Goal: Communication & Community: Answer question/provide support

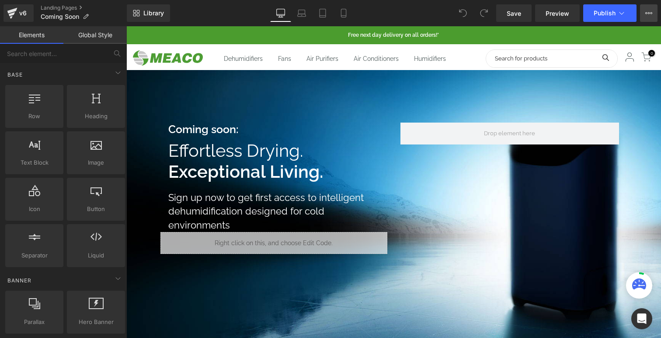
click at [648, 13] on icon at bounding box center [649, 13] width 2 height 2
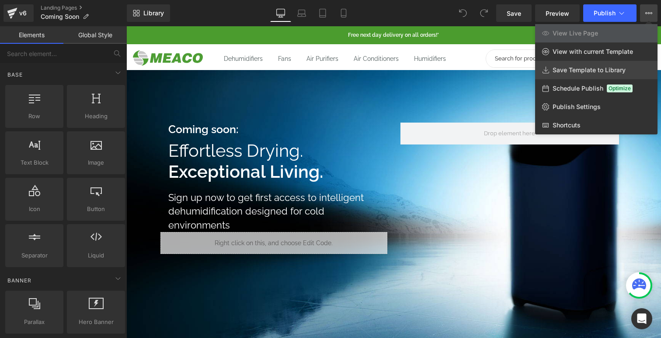
click at [597, 68] on span "Save Template to Library" at bounding box center [589, 70] width 73 height 8
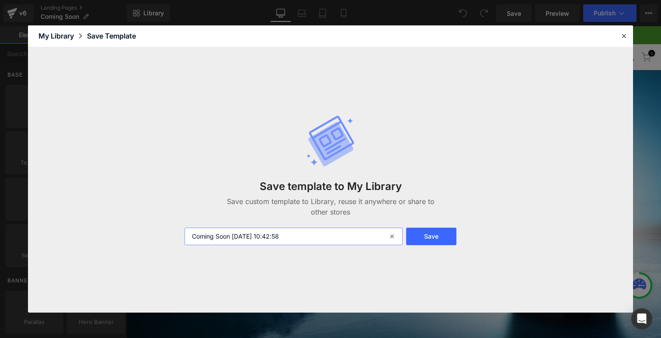
drag, startPoint x: 313, startPoint y: 239, endPoint x: 171, endPoint y: 239, distance: 142.1
click at [171, 239] on div "Save template to My Library Save custom template to Library, reuse it anywhere …" at bounding box center [330, 179] width 605 height 265
type input "DD8L Pro coming soon sign up page"
click at [439, 231] on button "Save" at bounding box center [431, 235] width 50 height 17
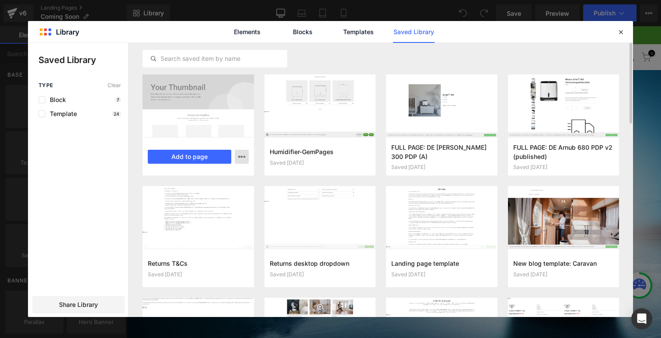
click at [242, 157] on icon "button" at bounding box center [241, 156] width 7 height 7
click at [80, 153] on div at bounding box center [330, 180] width 605 height 274
click at [241, 159] on icon "button" at bounding box center [241, 156] width 7 height 7
click at [77, 170] on div at bounding box center [330, 180] width 605 height 274
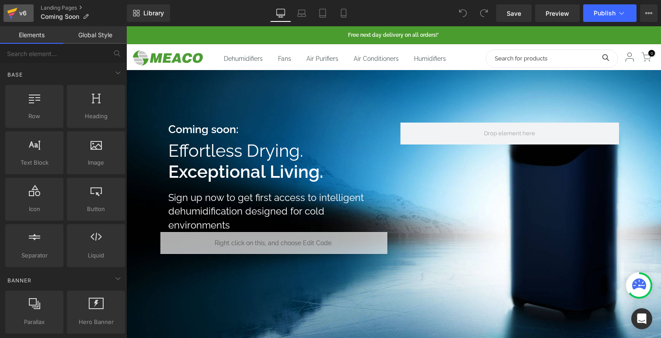
click at [21, 15] on div "v6" at bounding box center [22, 12] width 11 height 11
click at [647, 13] on icon at bounding box center [648, 13] width 7 height 7
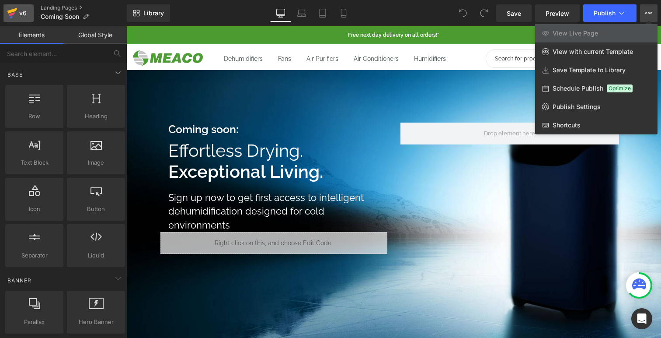
click at [21, 17] on div "v6" at bounding box center [22, 12] width 11 height 11
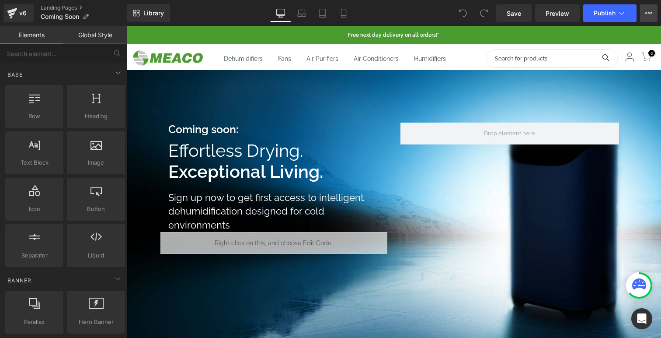
click at [648, 15] on icon at bounding box center [648, 13] width 7 height 7
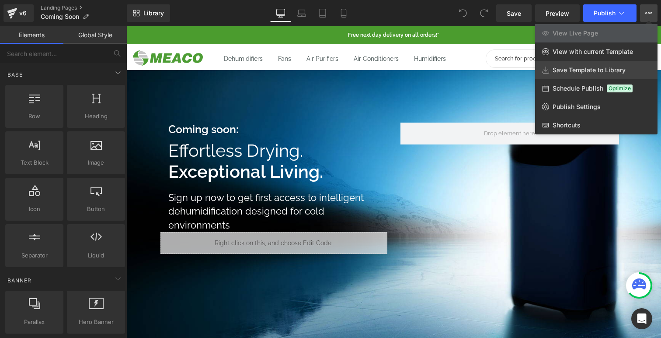
click at [596, 69] on span "Save Template to Library" at bounding box center [589, 70] width 73 height 8
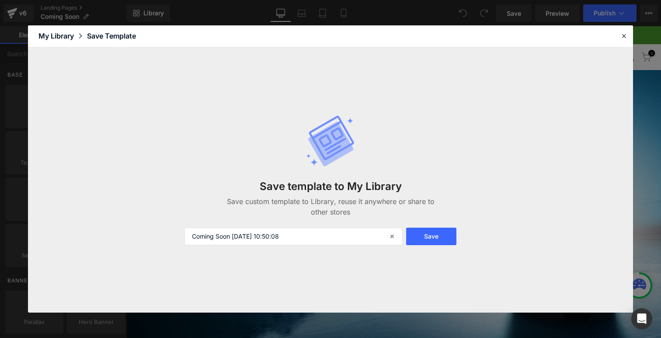
click at [68, 38] on div "My Library" at bounding box center [62, 36] width 49 height 10
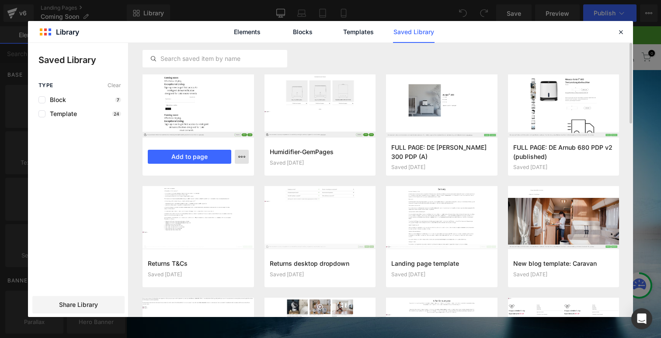
click at [242, 156] on icon "button" at bounding box center [241, 156] width 7 height 7
click at [120, 133] on div at bounding box center [330, 180] width 605 height 274
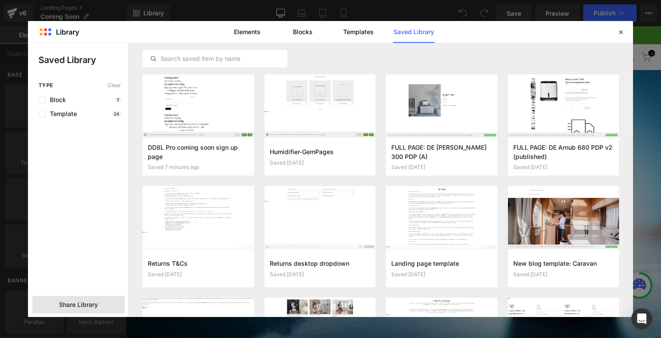
click at [100, 302] on div "Share Library" at bounding box center [78, 304] width 92 height 17
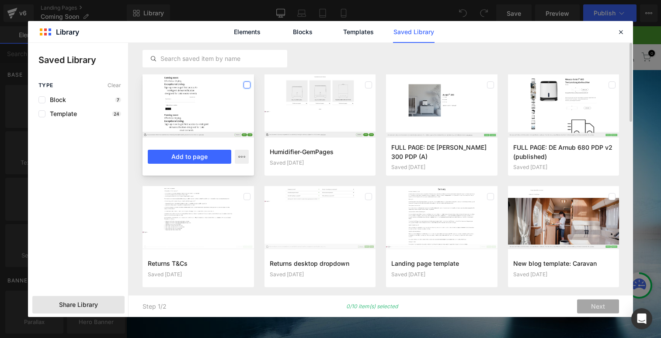
click at [248, 83] on label at bounding box center [247, 84] width 7 height 7
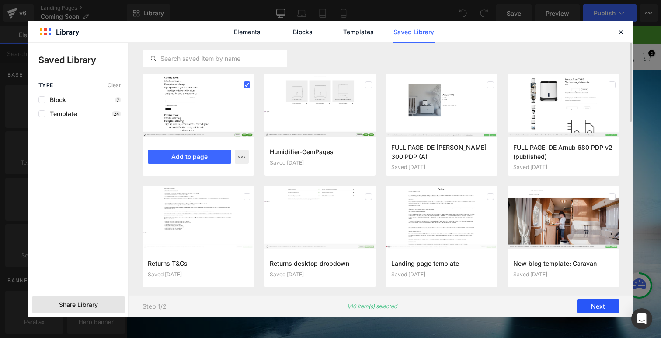
click at [595, 305] on button "Next" at bounding box center [598, 306] width 42 height 14
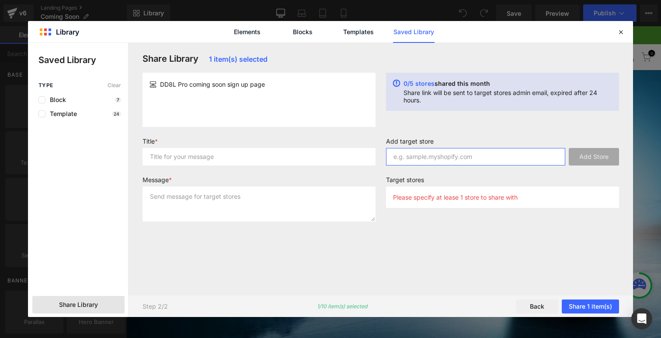
click at [438, 158] on input "text" at bounding box center [475, 156] width 179 height 17
paste input "/eu.meaco.com"
type input "/eu.meaco.com"
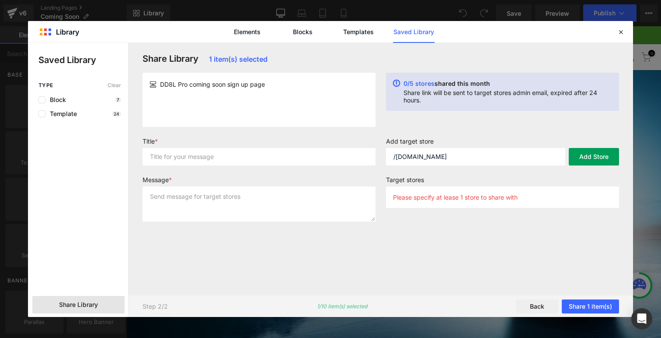
click at [596, 155] on button "Add Store" at bounding box center [594, 156] width 50 height 17
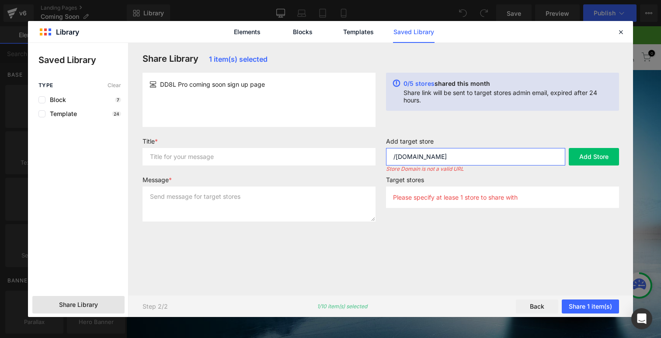
click at [397, 154] on input "/eu.meaco.com" at bounding box center [475, 156] width 179 height 17
paste input "[URL][DOMAIN_NAME]"
type input "[URL][DOMAIN_NAME]"
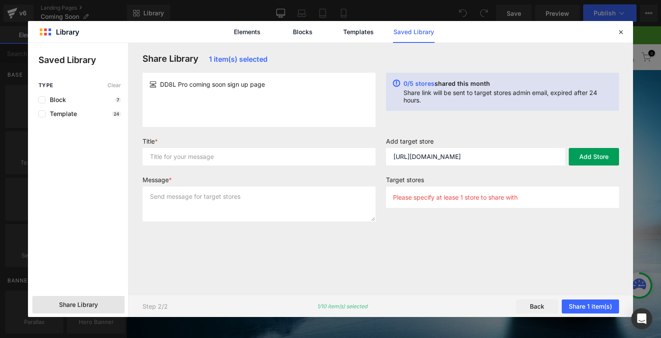
click at [582, 157] on button "Add Store" at bounding box center [594, 156] width 50 height 17
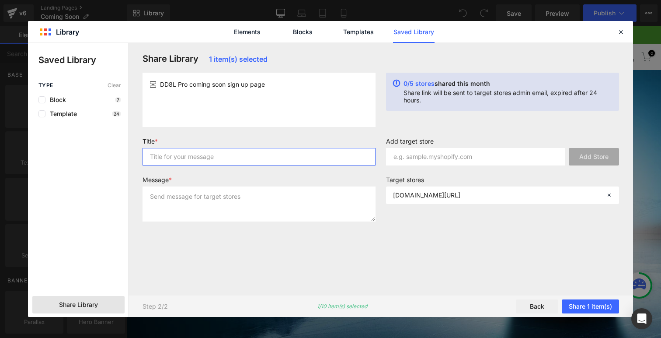
click at [246, 151] on input "text" at bounding box center [259, 156] width 233 height 17
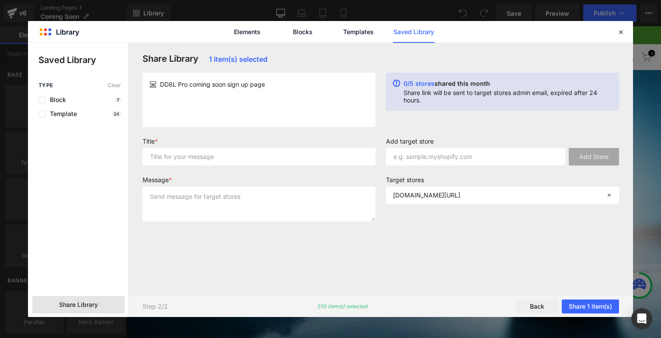
click at [276, 82] on div "DD8L Pro coming soon sign up page" at bounding box center [259, 84] width 219 height 9
drag, startPoint x: 268, startPoint y: 82, endPoint x: 151, endPoint y: 81, distance: 116.7
click at [151, 81] on div "DD8L Pro coming soon sign up page" at bounding box center [259, 84] width 219 height 9
copy div "DD8L Pro coming soon sign up page"
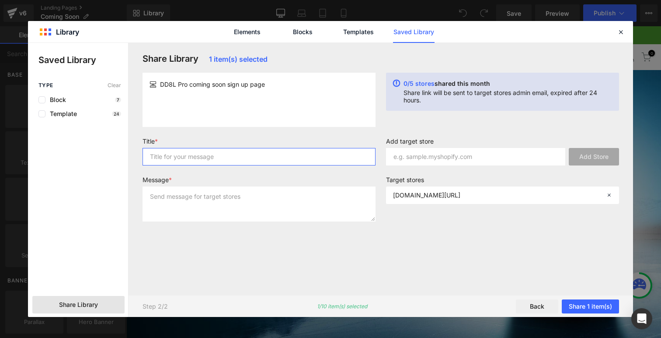
click at [179, 160] on input "text" at bounding box center [259, 156] width 233 height 17
paste input "DD8L Pro coming soon sign up page"
type input "DD8L Pro coming soon sign up page"
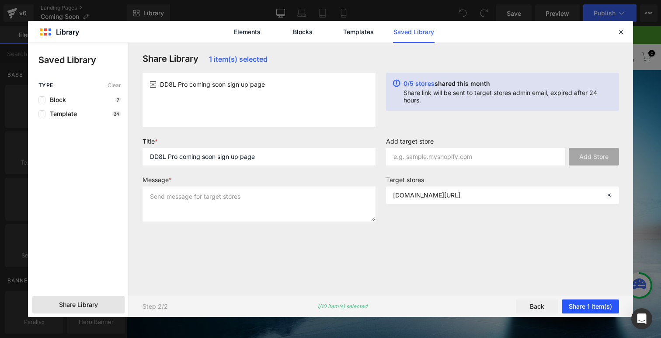
click at [578, 304] on button "Share 1 item(s)" at bounding box center [590, 306] width 57 height 14
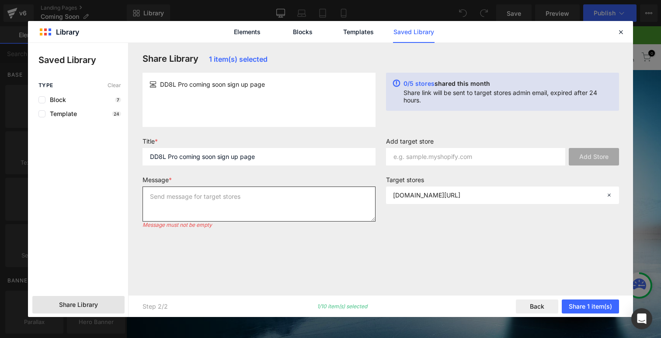
click at [261, 191] on textarea at bounding box center [259, 203] width 233 height 35
paste textarea "DD8L Pro coming soon sign up page"
click at [287, 197] on textarea "DD8L Pro coming soon sign up page" at bounding box center [259, 203] width 233 height 35
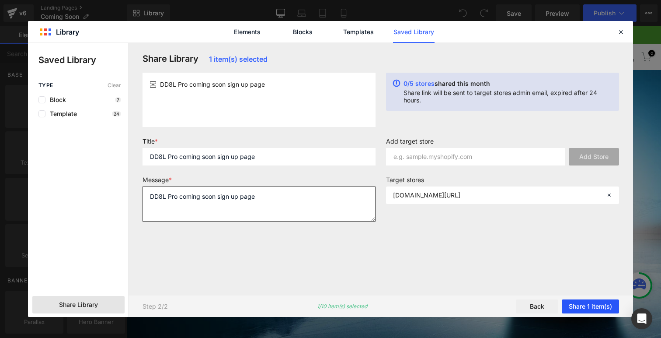
type textarea "DD8L Pro coming soon sign up page"
click at [588, 304] on button "Share 1 item(s)" at bounding box center [590, 306] width 57 height 14
click at [594, 302] on button "Share 1 item(s)" at bounding box center [590, 306] width 57 height 14
click at [578, 302] on button "Share 1 item(s)" at bounding box center [590, 306] width 57 height 14
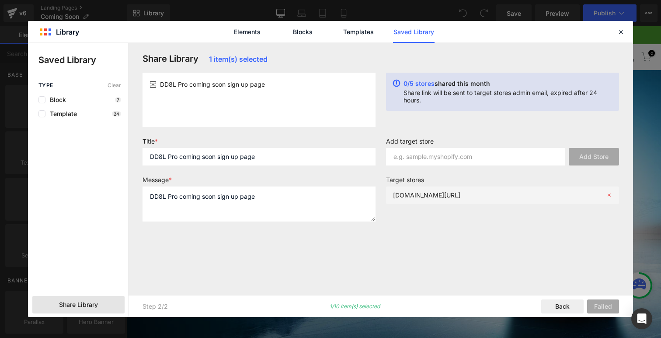
click at [460, 195] on p "admin.myshopify.comshopify.com/store/meaco-eu" at bounding box center [426, 194] width 67 height 7
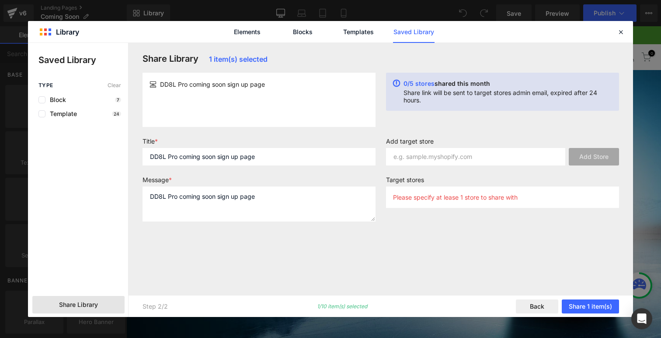
click at [535, 202] on div "Please specify at lease 1 store to share with" at bounding box center [502, 196] width 233 height 21
click at [521, 189] on div "Please specify at lease 1 store to share with" at bounding box center [502, 196] width 233 height 21
click at [471, 154] on input "text" at bounding box center [475, 156] width 179 height 17
paste input "DD8L Pro coming soon sign up page"
type input "DD8L Pro coming soon sign up page"
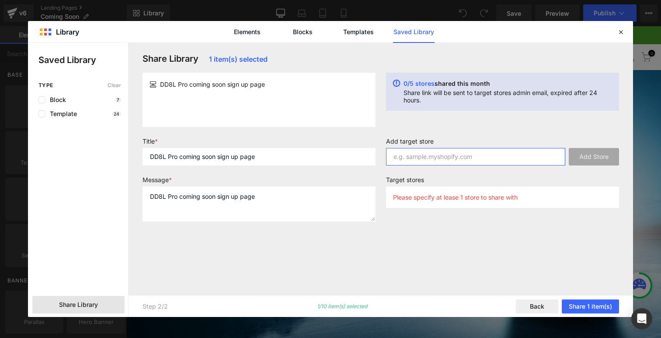
paste input "admin.shopify.com/store/meaco-eu"
type input "admin.shopify.com/store/meaco-eu"
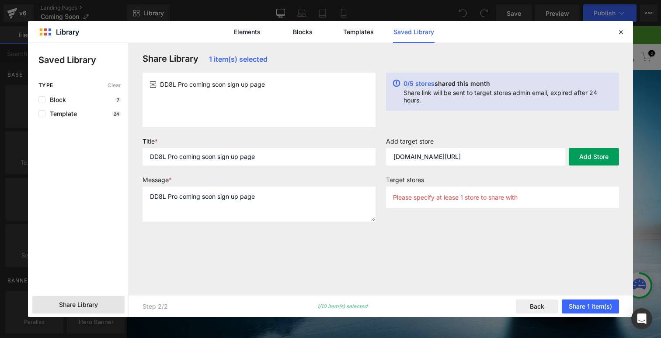
click at [574, 156] on button "Add Store" at bounding box center [594, 156] width 50 height 17
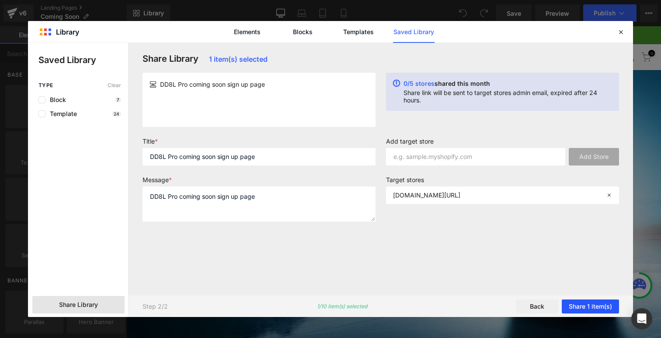
click at [586, 307] on button "Share 1 item(s)" at bounding box center [590, 306] width 57 height 14
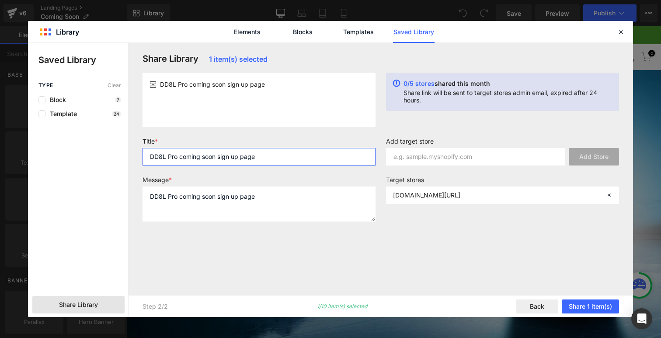
click at [248, 159] on input "DD8L Pro coming soon sign up page" at bounding box center [259, 156] width 233 height 17
click at [261, 159] on input "DD8L Pro coming soon sign up page" at bounding box center [259, 156] width 233 height 17
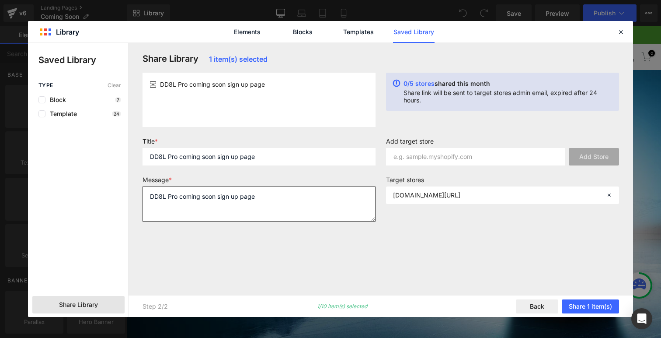
click at [272, 205] on textarea "DD8L Pro coming soon sign up page" at bounding box center [259, 203] width 233 height 35
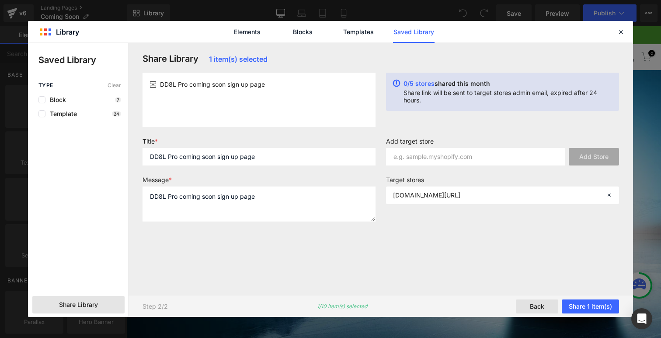
click at [527, 307] on button "Back" at bounding box center [537, 306] width 42 height 14
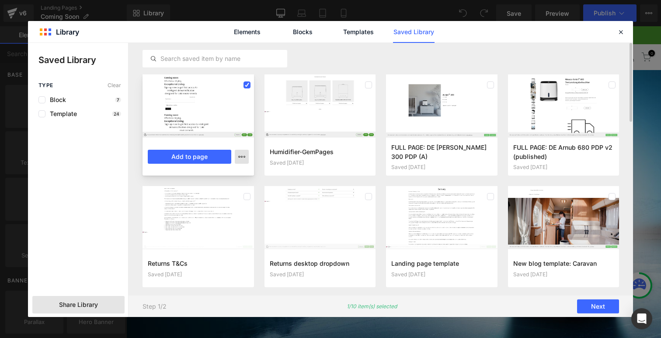
click at [240, 157] on icon "button" at bounding box center [241, 156] width 7 height 7
click at [95, 164] on div at bounding box center [330, 180] width 605 height 274
click at [247, 85] on icon at bounding box center [247, 85] width 4 height 0
click at [244, 87] on label at bounding box center [247, 84] width 7 height 7
click at [593, 305] on button "Next" at bounding box center [598, 306] width 42 height 14
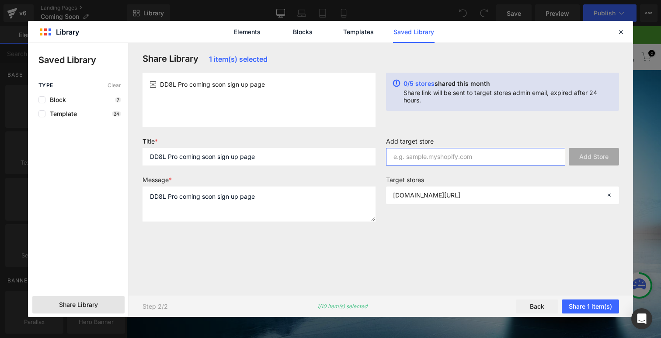
click at [460, 157] on input "text" at bounding box center [475, 156] width 179 height 17
paste input "admin.shopify.com/store/meaco-eu"
click at [428, 154] on input "admin.shopify.com/store/meaco-eu" at bounding box center [475, 156] width 179 height 17
drag, startPoint x: 414, startPoint y: 156, endPoint x: 381, endPoint y: 153, distance: 32.9
click at [381, 153] on div "Add target store admin.shopify.com/store/meaco-eu Add Store" at bounding box center [503, 154] width 244 height 35
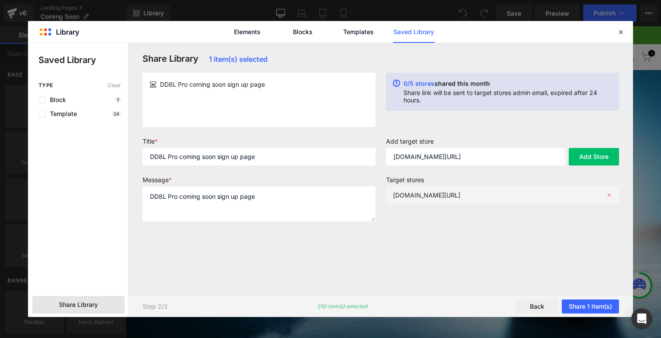
click at [608, 192] on icon at bounding box center [609, 195] width 6 height 6
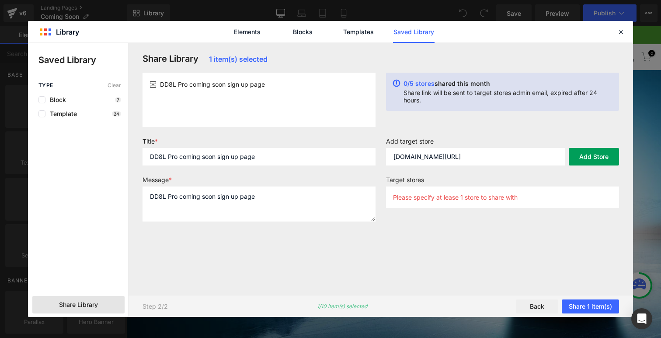
click at [592, 163] on button "Add Store" at bounding box center [594, 156] width 50 height 17
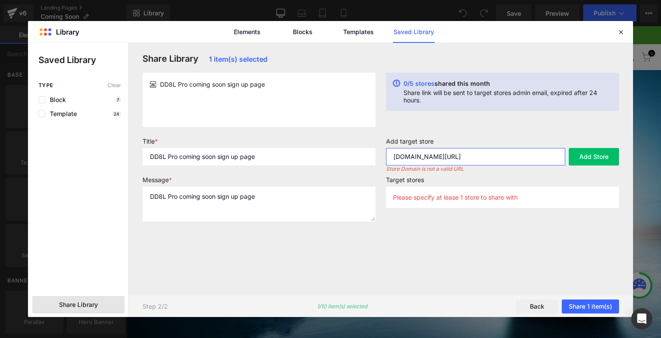
click at [394, 153] on input "shopify.com/store/meaco-eu" at bounding box center [475, 156] width 179 height 17
paste input "admin"
type input "admin.shopify.com/store/meaco-eu"
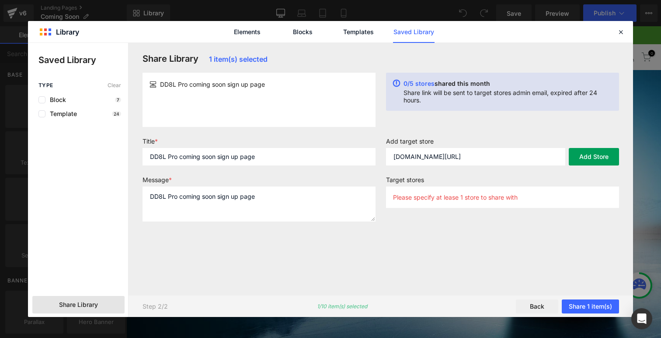
click at [603, 157] on button "Add Store" at bounding box center [594, 156] width 50 height 17
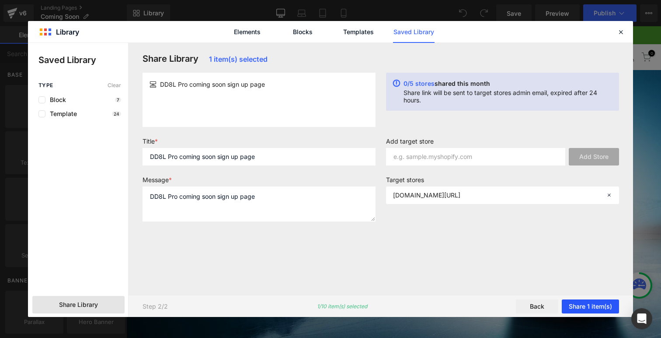
click at [585, 306] on button "Share 1 item(s)" at bounding box center [590, 306] width 57 height 14
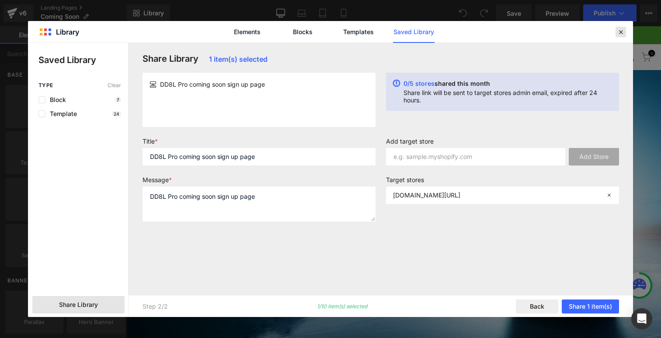
click at [620, 32] on icon at bounding box center [621, 32] width 8 height 8
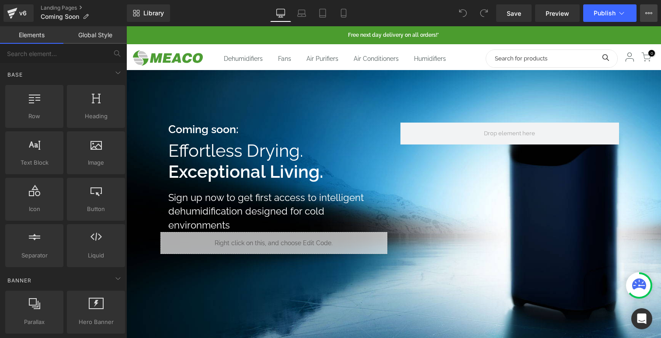
click at [650, 12] on icon at bounding box center [648, 13] width 7 height 7
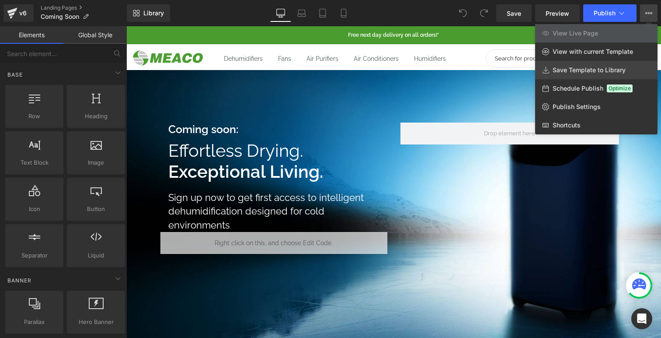
click at [575, 69] on span "Save Template to Library" at bounding box center [589, 70] width 73 height 8
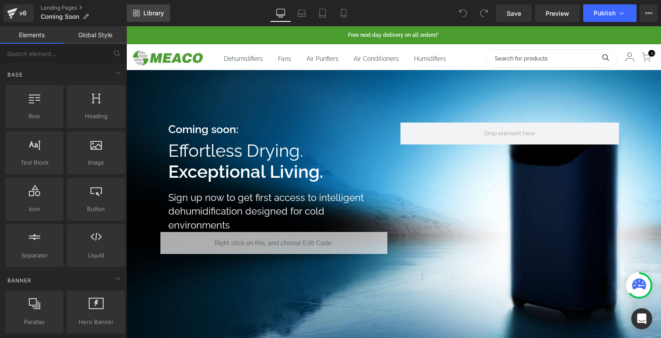
click at [151, 13] on span "Library" at bounding box center [153, 13] width 21 height 8
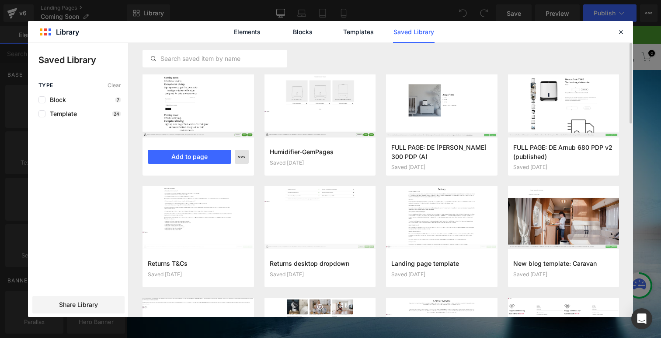
click at [242, 158] on icon "button" at bounding box center [241, 156] width 7 height 7
click at [90, 188] on div at bounding box center [330, 180] width 605 height 274
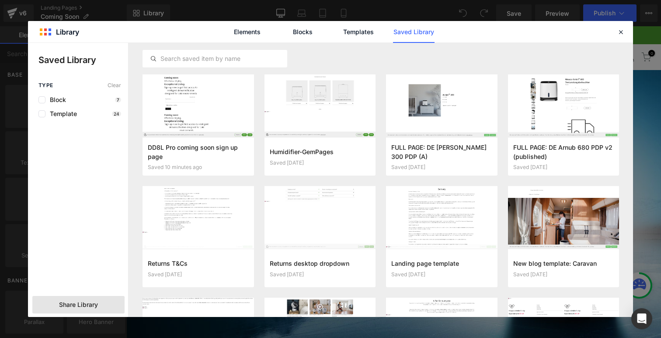
click at [90, 302] on span "Share Library" at bounding box center [78, 304] width 39 height 9
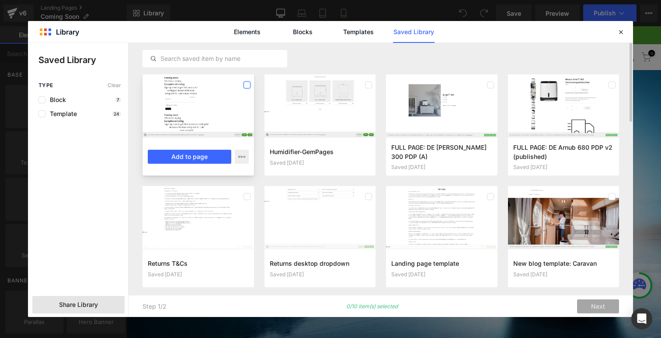
click at [247, 84] on label at bounding box center [247, 84] width 7 height 7
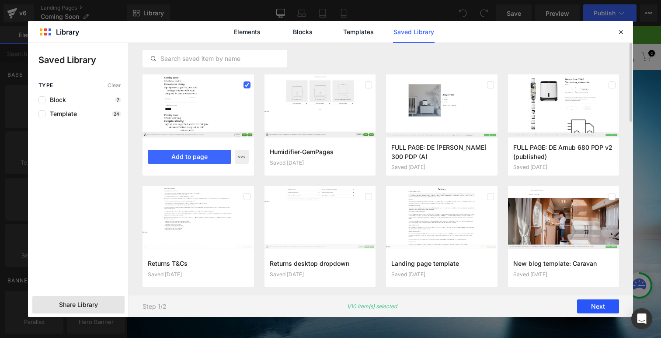
click at [606, 303] on button "Next" at bounding box center [598, 306] width 42 height 14
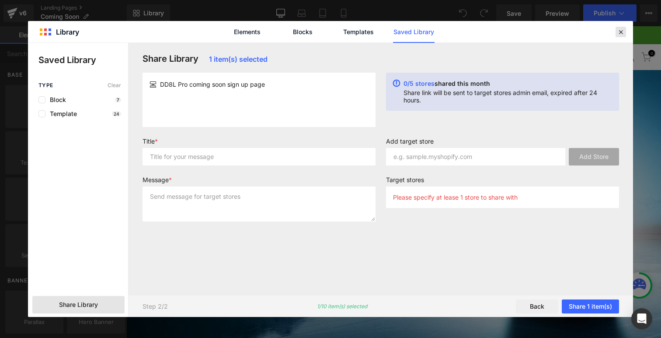
click at [620, 35] on icon at bounding box center [621, 32] width 8 height 8
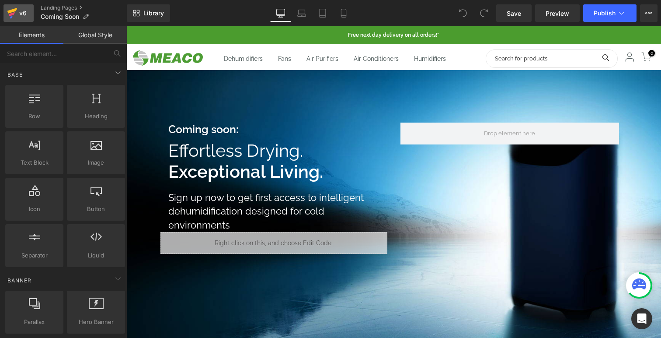
click at [16, 11] on icon at bounding box center [12, 13] width 10 height 22
click at [646, 7] on button "View Live Page View with current Template Save Template to Library Schedule Pub…" at bounding box center [648, 12] width 17 height 17
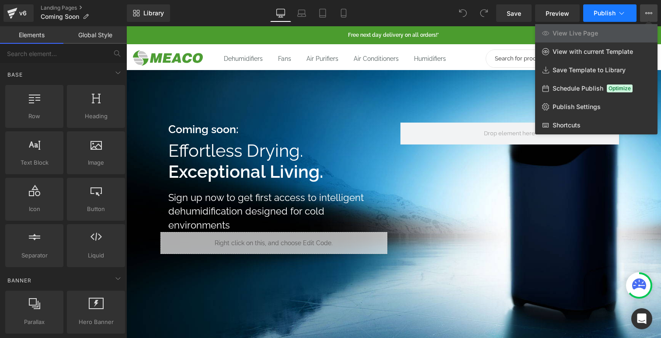
click at [623, 12] on icon at bounding box center [622, 13] width 5 height 3
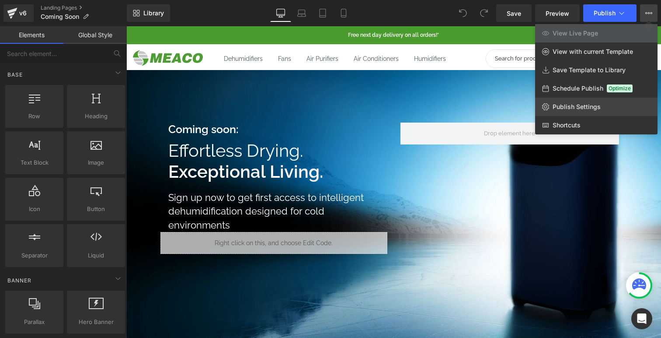
click at [576, 108] on span "Publish Settings" at bounding box center [577, 107] width 48 height 8
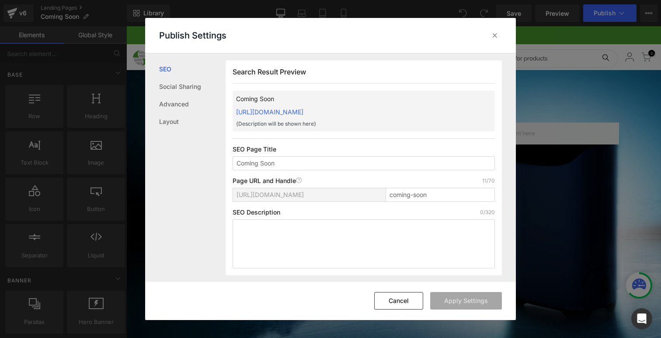
scroll to position [0, 0]
click at [196, 89] on link "Social Sharing" at bounding box center [192, 86] width 66 height 17
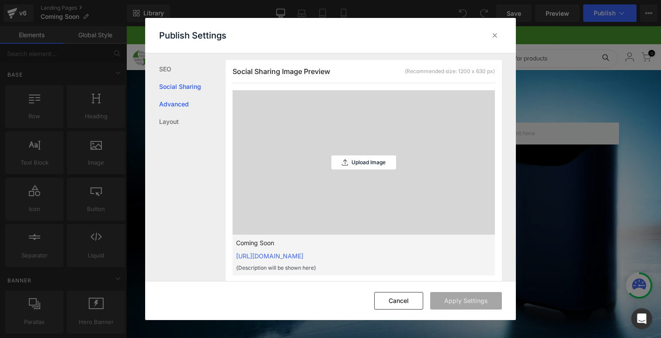
click at [187, 102] on link "Advanced" at bounding box center [192, 103] width 66 height 17
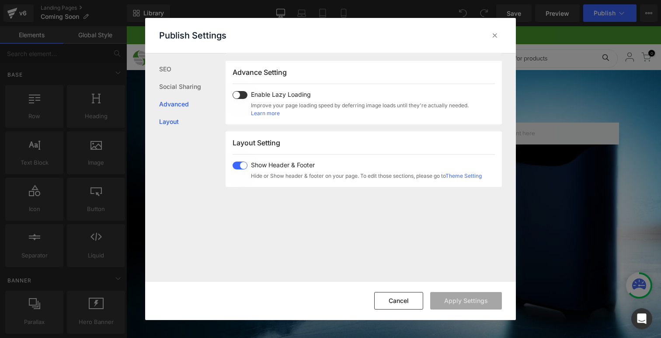
scroll to position [451, 0]
click at [184, 119] on link "Layout" at bounding box center [192, 121] width 66 height 17
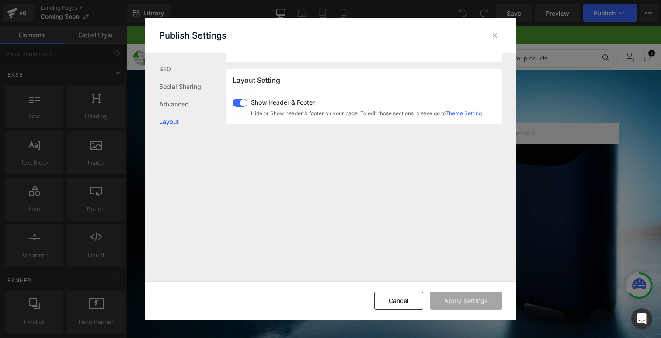
scroll to position [521, 0]
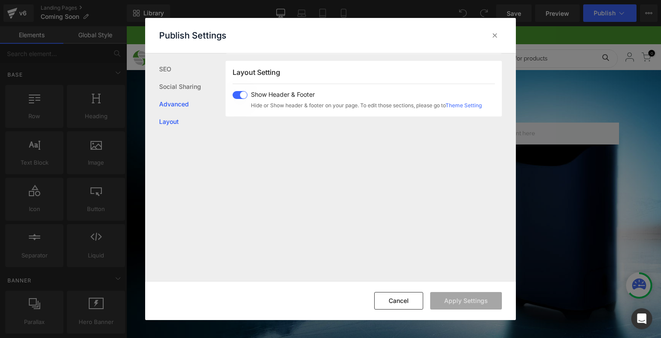
click at [193, 98] on link "Advanced" at bounding box center [192, 103] width 66 height 17
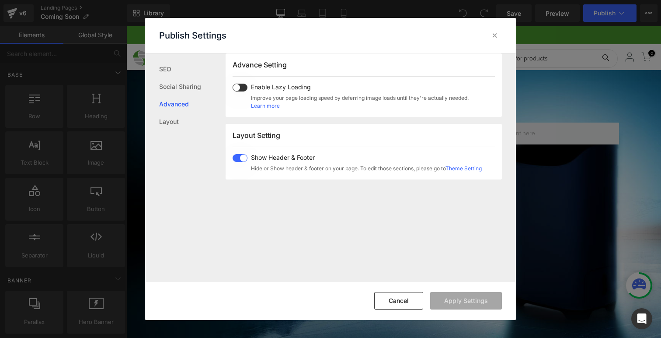
scroll to position [451, 0]
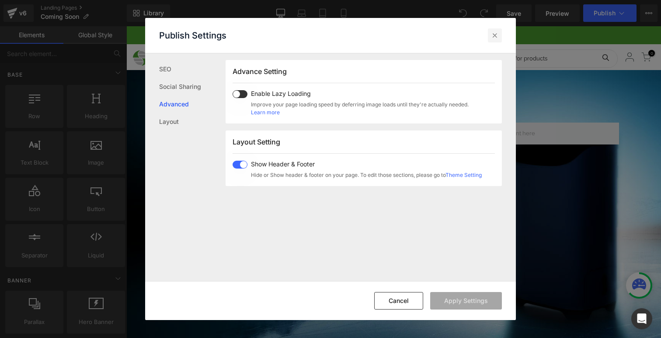
click at [496, 35] on icon at bounding box center [495, 35] width 9 height 9
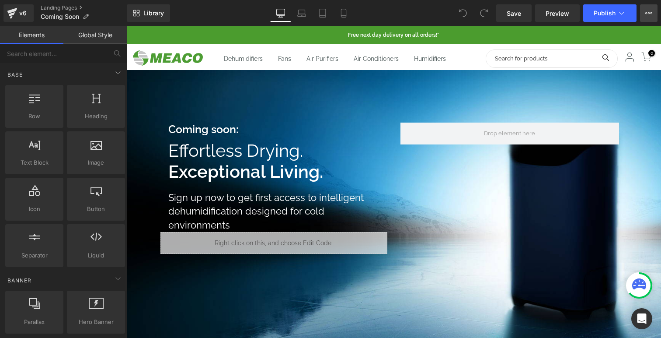
click at [648, 15] on icon at bounding box center [648, 13] width 7 height 7
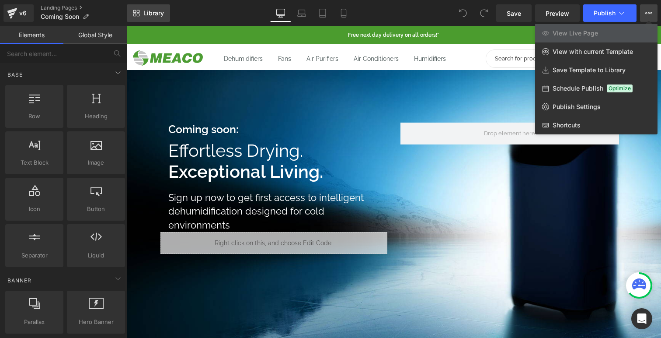
click at [146, 15] on span "Library" at bounding box center [153, 13] width 21 height 8
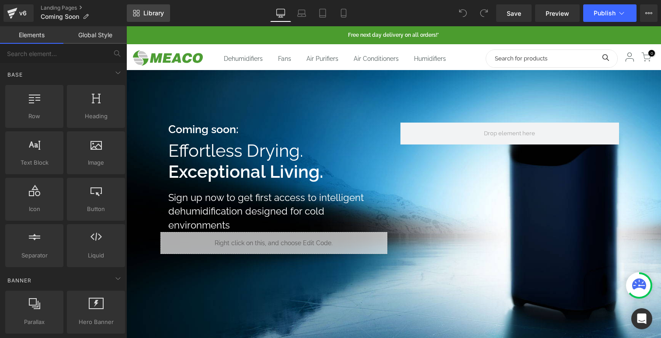
click at [149, 14] on span "Library" at bounding box center [153, 13] width 21 height 8
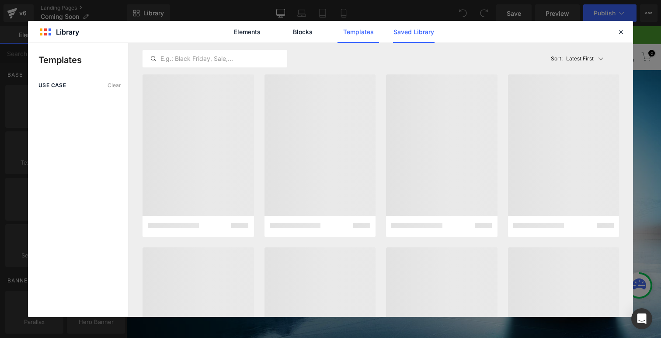
click at [413, 33] on link "Saved Library" at bounding box center [414, 32] width 42 height 22
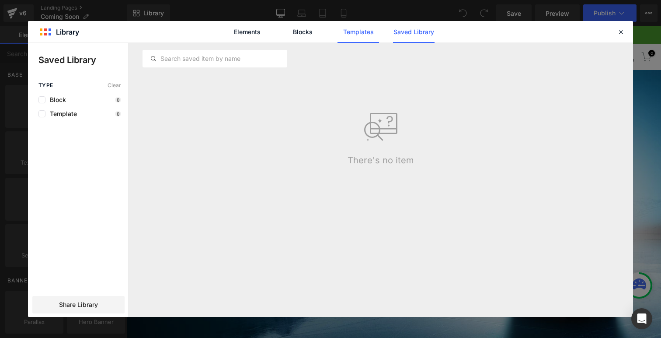
click at [366, 32] on link "Templates" at bounding box center [359, 32] width 42 height 22
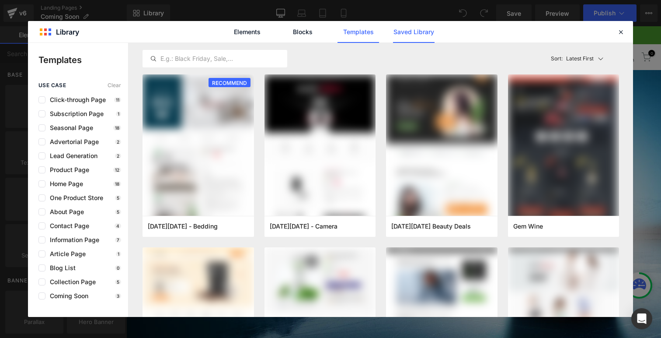
click at [417, 35] on link "Saved Library" at bounding box center [414, 32] width 42 height 22
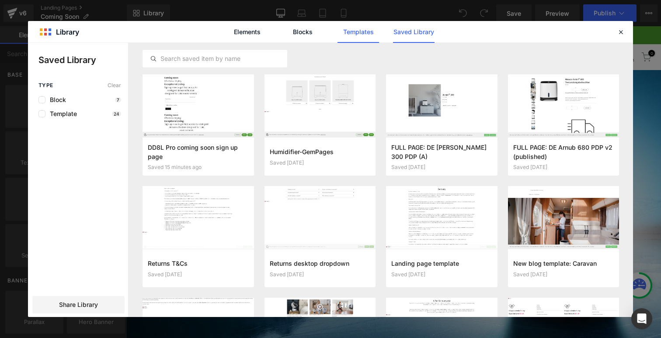
click at [354, 28] on link "Templates" at bounding box center [359, 32] width 42 height 22
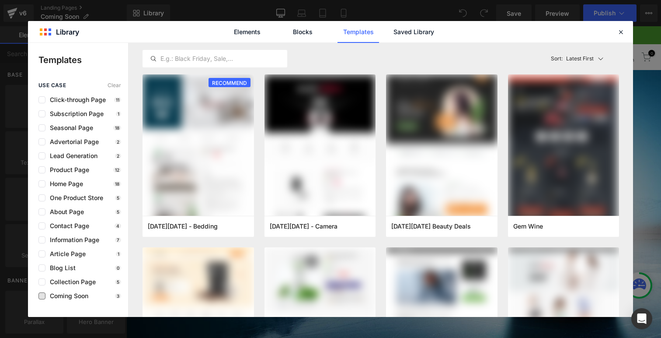
click at [47, 294] on span "Coming Soon" at bounding box center [66, 295] width 43 height 7
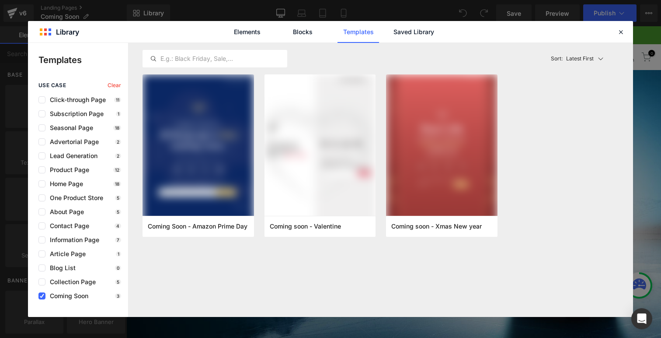
click at [46, 294] on span "Coming Soon" at bounding box center [66, 295] width 43 height 7
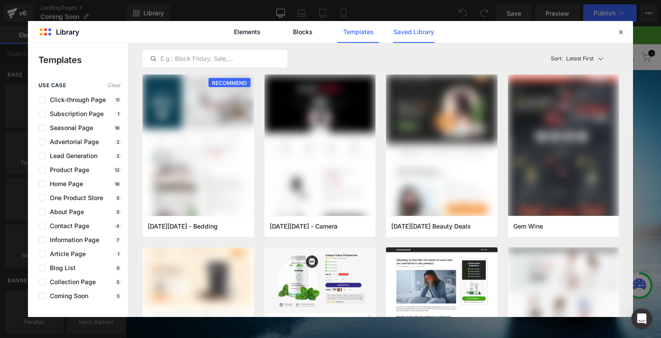
click at [416, 35] on link "Saved Library" at bounding box center [414, 32] width 42 height 22
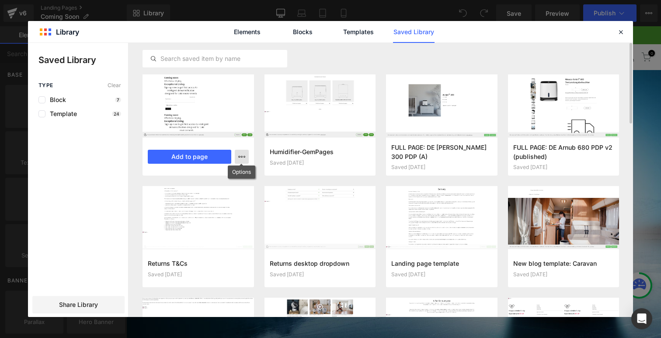
click at [237, 153] on button "button" at bounding box center [242, 157] width 14 height 14
click at [92, 150] on div at bounding box center [330, 180] width 605 height 274
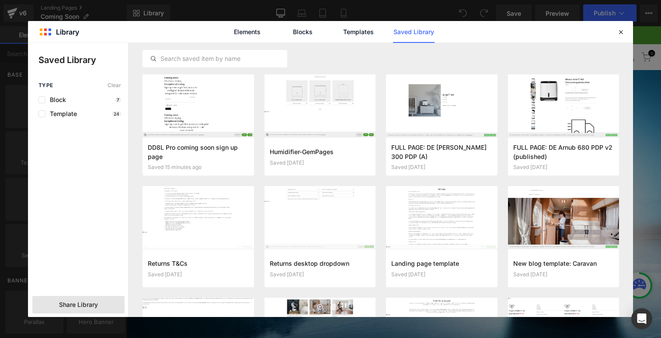
click at [106, 310] on div "Share Library" at bounding box center [78, 304] width 92 height 17
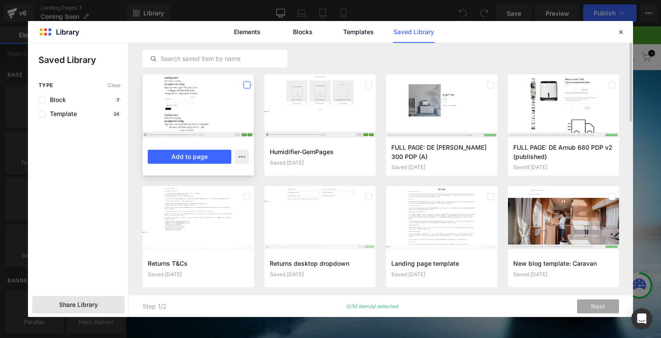
click at [249, 86] on label at bounding box center [247, 84] width 7 height 7
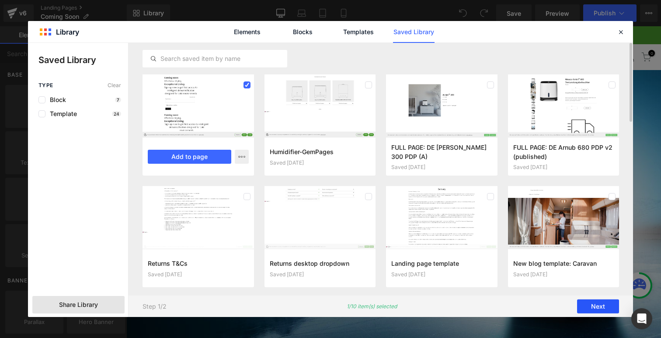
click at [595, 308] on button "Next" at bounding box center [598, 306] width 42 height 14
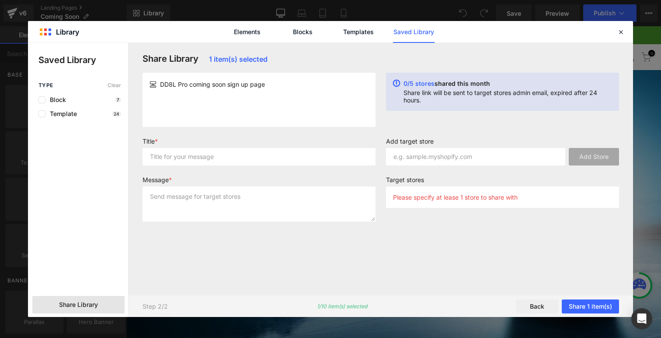
click at [414, 81] on span "0/5 stores" at bounding box center [419, 83] width 31 height 7
click at [397, 84] on icon at bounding box center [396, 92] width 7 height 24
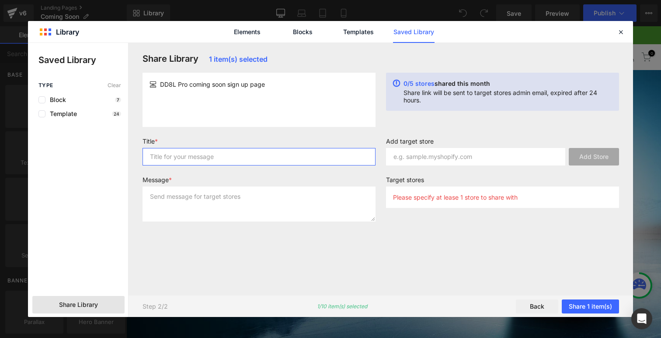
click at [193, 160] on input "text" at bounding box center [259, 156] width 233 height 17
type input "DD8L Pro sign up page"
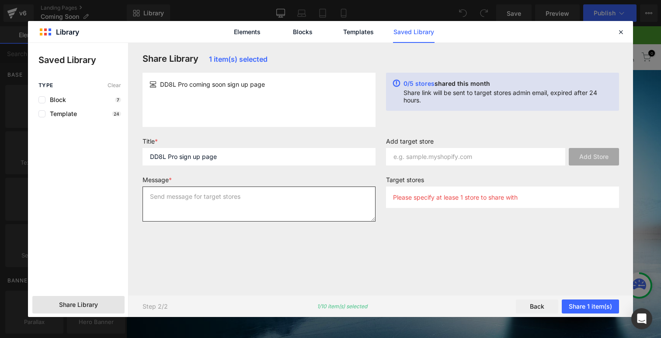
click at [198, 196] on textarea at bounding box center [259, 203] width 233 height 35
type textarea "DD8L Pro sign up page template to add to German shopify sit"
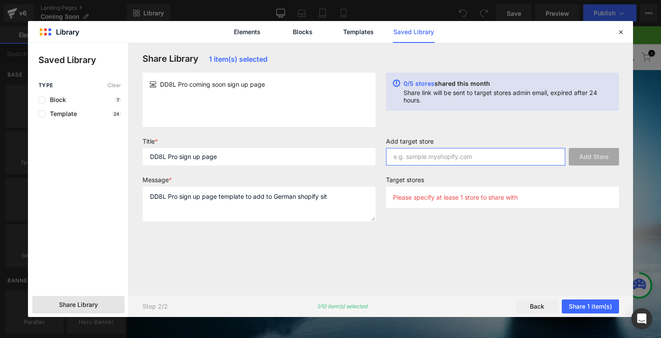
click at [403, 159] on input "text" at bounding box center [475, 156] width 179 height 17
click at [467, 164] on input "text" at bounding box center [475, 156] width 179 height 17
paste input "[URL][DOMAIN_NAME]"
type input "[URL][DOMAIN_NAME]"
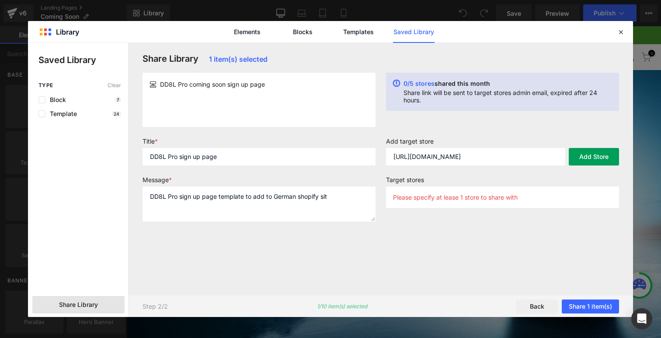
click at [585, 157] on button "Add Store" at bounding box center [594, 156] width 50 height 17
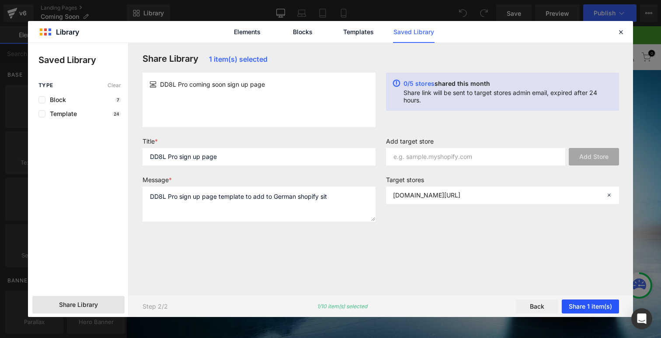
click at [577, 308] on button "Share 1 item(s)" at bounding box center [590, 306] width 57 height 14
click at [583, 303] on button "Share 1 item(s)" at bounding box center [590, 306] width 57 height 14
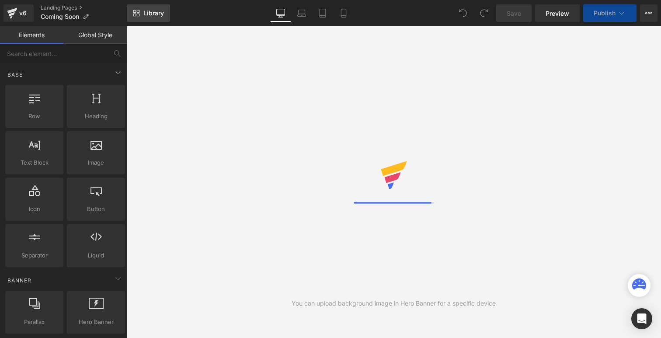
click at [150, 15] on span "Library" at bounding box center [153, 13] width 21 height 8
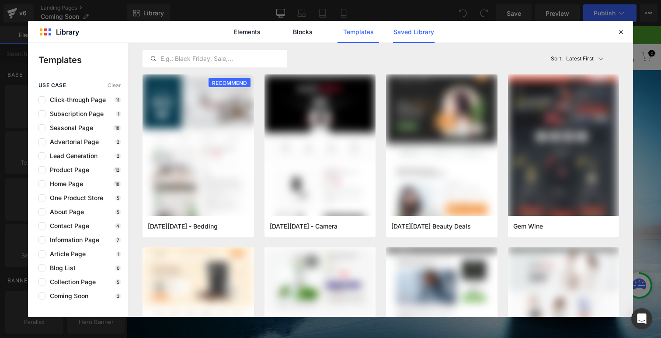
click at [417, 33] on link "Saved Library" at bounding box center [414, 32] width 42 height 22
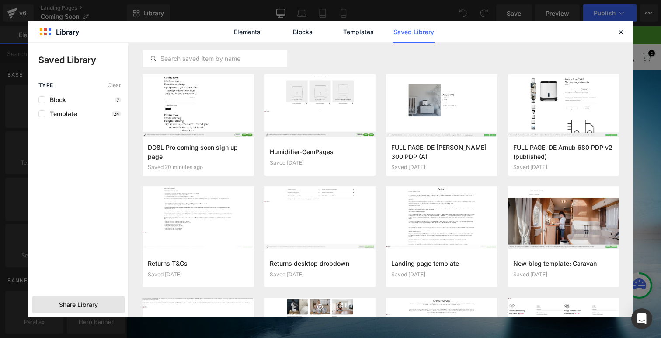
click at [104, 301] on div "Share Library" at bounding box center [78, 304] width 92 height 17
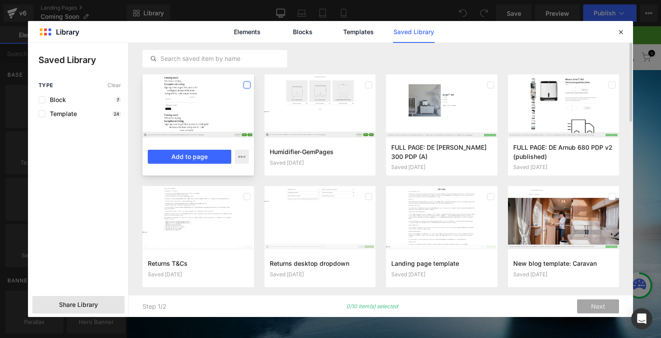
click at [245, 87] on label at bounding box center [247, 84] width 7 height 7
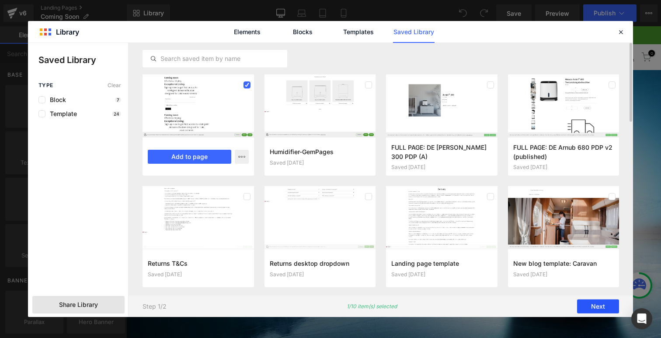
click at [601, 307] on button "Next" at bounding box center [598, 306] width 42 height 14
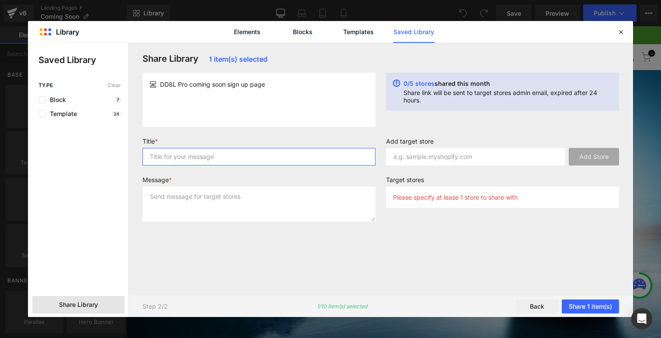
click at [230, 156] on input "text" at bounding box center [259, 156] width 233 height 17
type input "DD8L Pro sign up page"
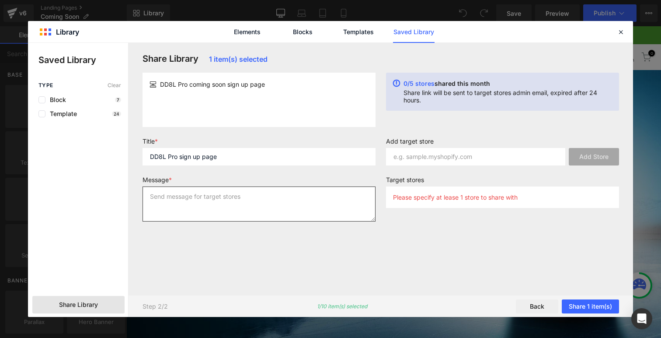
click at [224, 198] on textarea at bounding box center [259, 203] width 233 height 35
paste textarea "DD8L Pro sign up page"
type textarea "DD8L Pro sign up page"
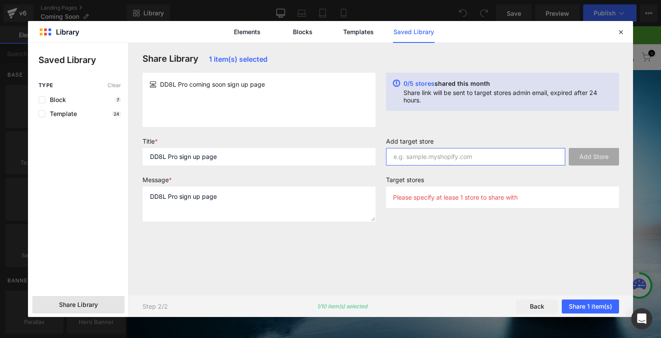
click at [423, 163] on input "text" at bounding box center [475, 156] width 179 height 17
paste input "[URL][DOMAIN_NAME]"
type input "[URL][DOMAIN_NAME]"
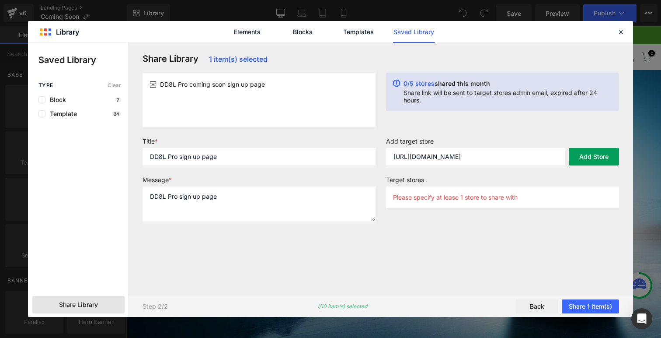
click at [589, 159] on button "Add Store" at bounding box center [594, 156] width 50 height 17
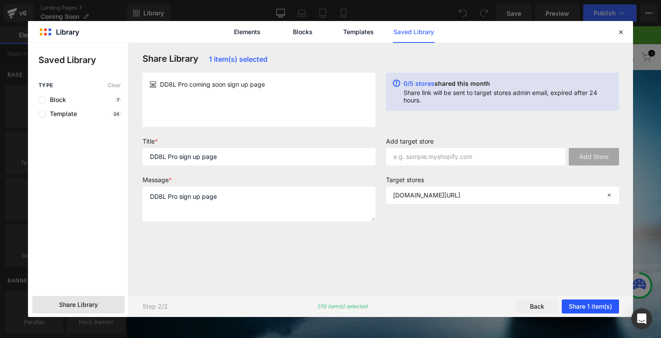
click at [583, 309] on button "Share 1 item(s)" at bounding box center [590, 306] width 57 height 14
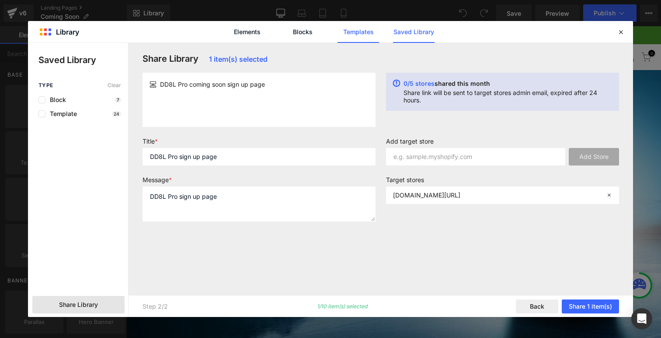
click at [353, 34] on link "Templates" at bounding box center [359, 32] width 42 height 22
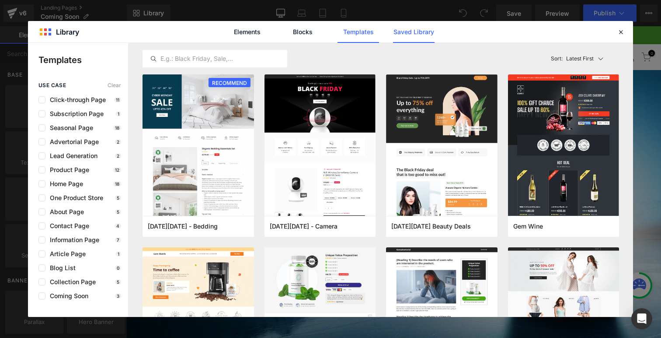
click at [408, 34] on link "Saved Library" at bounding box center [414, 32] width 42 height 22
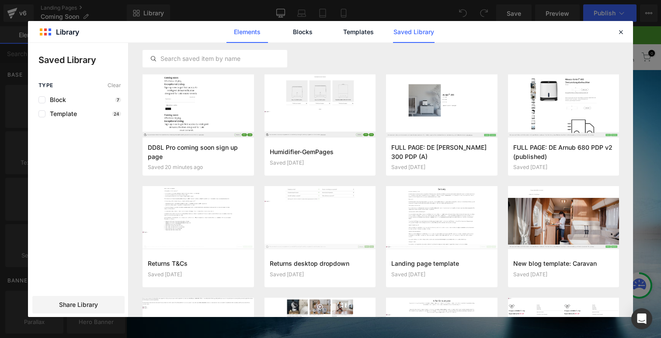
click at [260, 33] on link "Elements" at bounding box center [247, 32] width 42 height 22
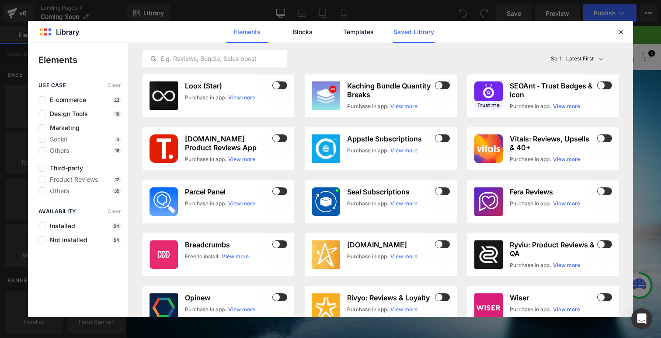
click at [422, 34] on link "Saved Library" at bounding box center [414, 32] width 42 height 22
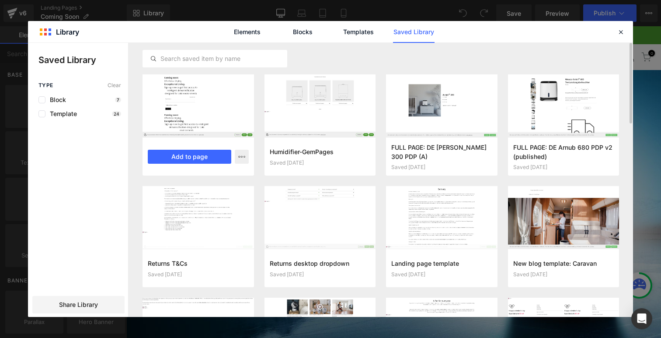
click at [225, 116] on div at bounding box center [198, 105] width 111 height 63
click at [621, 31] on icon at bounding box center [621, 32] width 8 height 8
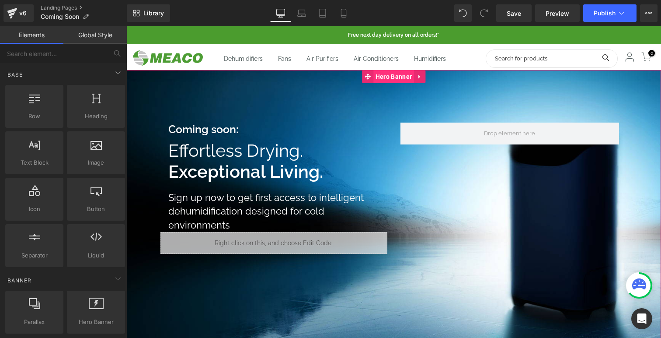
click at [386, 78] on span "Hero Banner" at bounding box center [393, 76] width 41 height 13
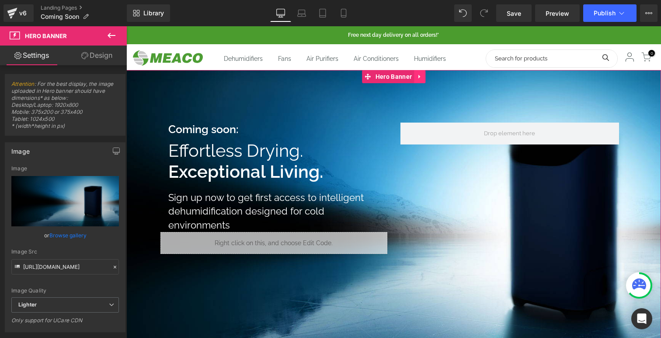
click at [422, 76] on icon at bounding box center [420, 76] width 6 height 7
click at [378, 78] on span "Hero Banner" at bounding box center [376, 76] width 41 height 13
click at [385, 77] on span "Hero Banner" at bounding box center [393, 76] width 41 height 13
drag, startPoint x: 499, startPoint y: 259, endPoint x: 373, endPoint y: 233, distance: 129.0
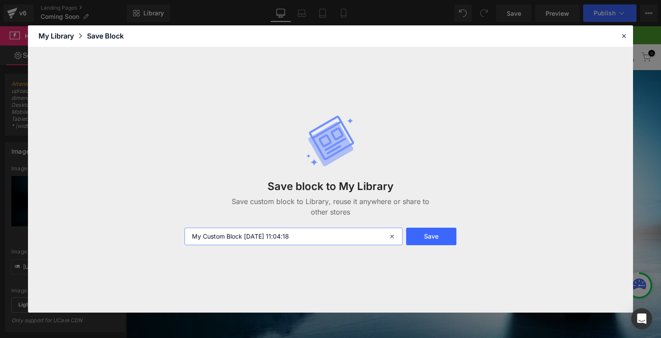
drag, startPoint x: 329, startPoint y: 236, endPoint x: 162, endPoint y: 214, distance: 168.5
click at [162, 214] on div "Save block to My Library Save custom block to Library, reuse it anywhere or sha…" at bounding box center [330, 179] width 605 height 265
click at [223, 235] on input "DD8L Pro desktop" at bounding box center [294, 235] width 218 height 17
type input "DD8L Pro sign up desktop"
click at [439, 231] on button "Save" at bounding box center [431, 235] width 50 height 17
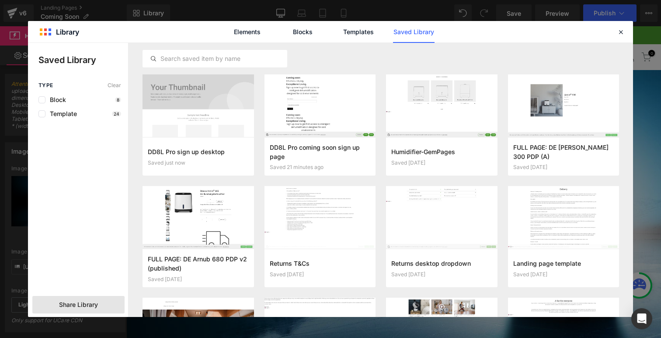
click at [97, 300] on span "Share Library" at bounding box center [78, 304] width 39 height 9
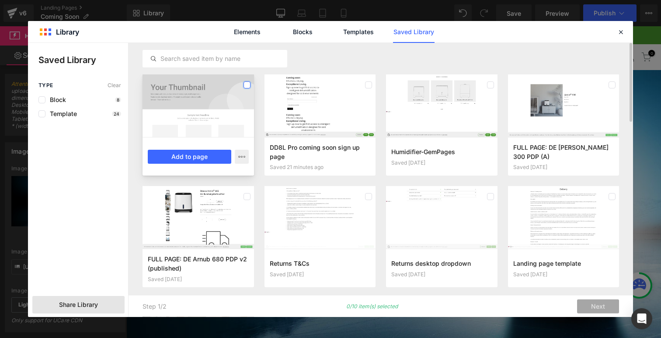
click at [246, 87] on label at bounding box center [247, 84] width 7 height 7
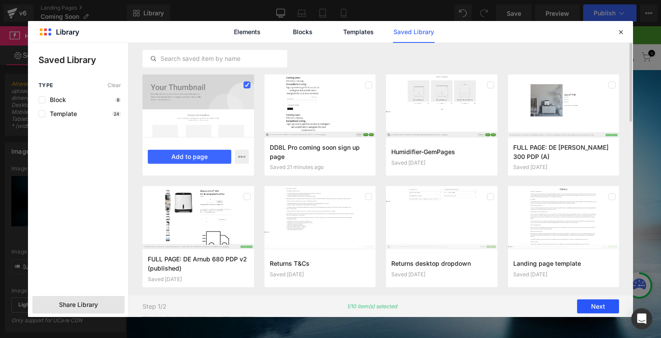
click at [601, 302] on button "Next" at bounding box center [598, 306] width 42 height 14
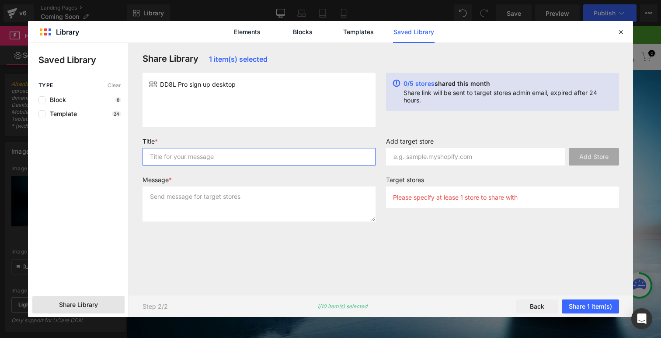
click at [250, 160] on input "text" at bounding box center [259, 156] width 233 height 17
type input "DD8L Pro sign up desktop"
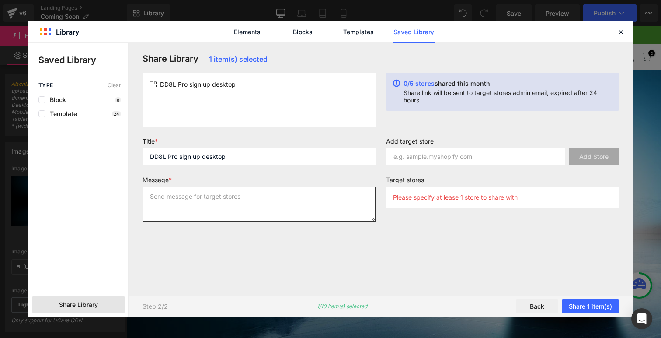
click at [250, 188] on textarea at bounding box center [259, 203] width 233 height 35
paste textarea "DD8L Pro sign up desktop"
type textarea "DD8L Pro sign up desktop"
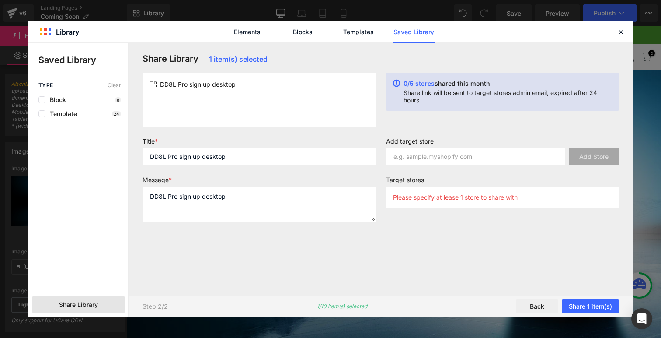
click at [438, 157] on input "text" at bounding box center [475, 156] width 179 height 17
paste input "[URL][DOMAIN_NAME]"
type input "[URL][DOMAIN_NAME]"
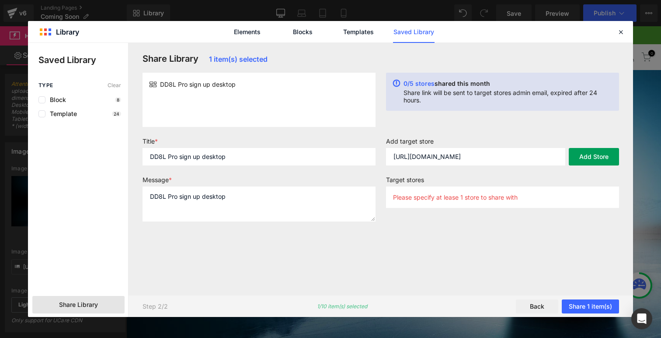
click at [583, 157] on button "Add Store" at bounding box center [594, 156] width 50 height 17
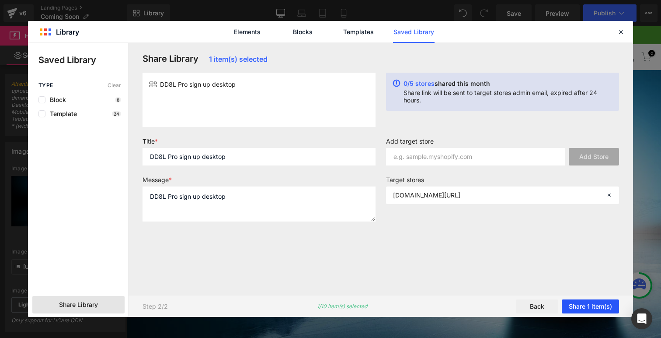
click at [576, 307] on button "Share 1 item(s)" at bounding box center [590, 306] width 57 height 14
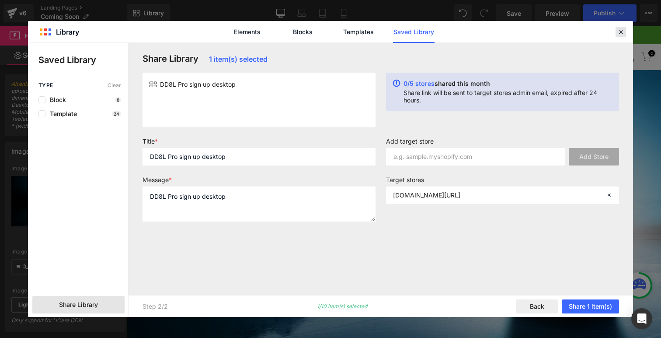
click at [625, 31] on div at bounding box center [621, 32] width 10 height 10
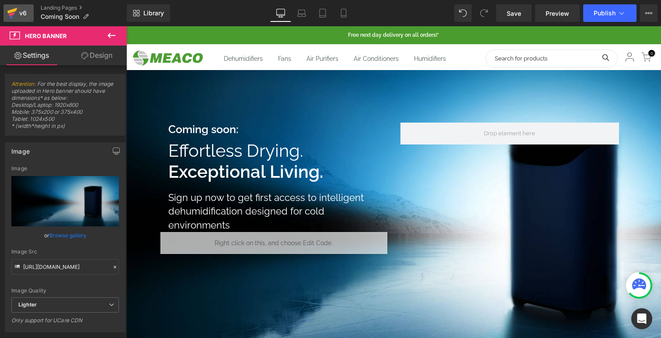
click at [21, 10] on div "v6" at bounding box center [22, 12] width 11 height 11
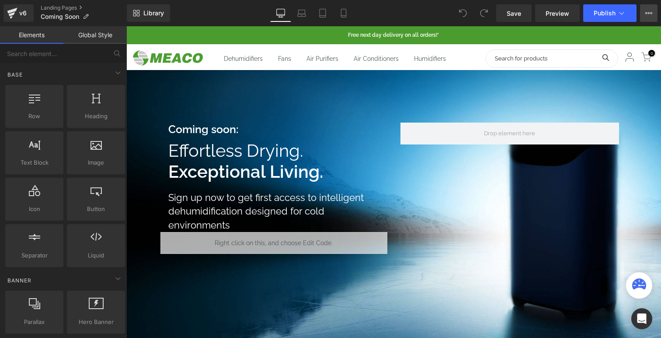
click at [649, 15] on icon at bounding box center [648, 13] width 7 height 7
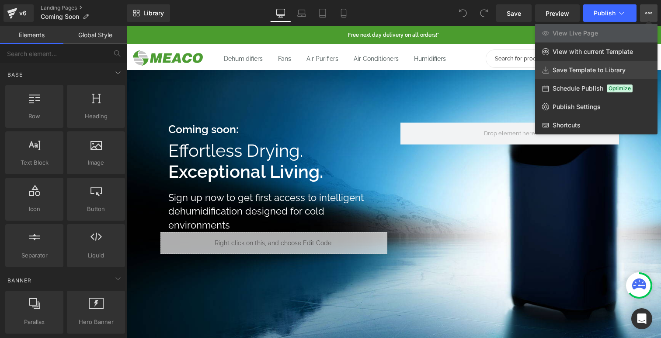
click at [591, 64] on link "Save Template to Library" at bounding box center [596, 70] width 122 height 18
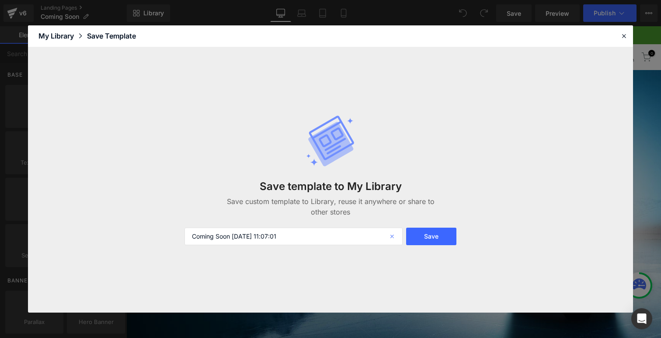
click at [392, 237] on icon at bounding box center [392, 235] width 19 height 17
click at [349, 237] on input "text" at bounding box center [294, 235] width 218 height 17
click at [625, 36] on icon at bounding box center [624, 36] width 8 height 8
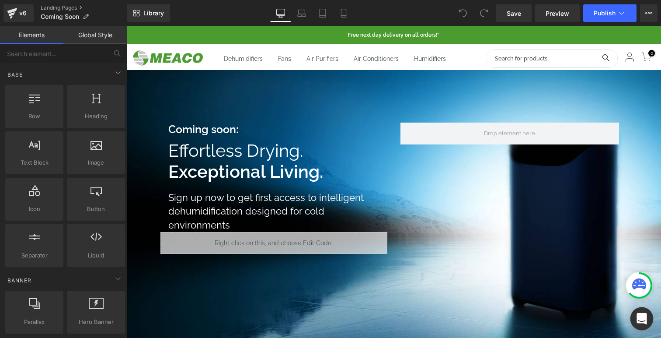
click at [641, 318] on icon "Open Intercom Messenger" at bounding box center [642, 318] width 10 height 11
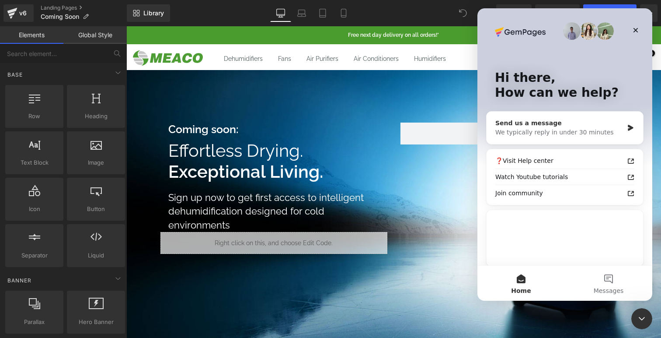
click at [549, 121] on div "Send us a message" at bounding box center [559, 122] width 128 height 9
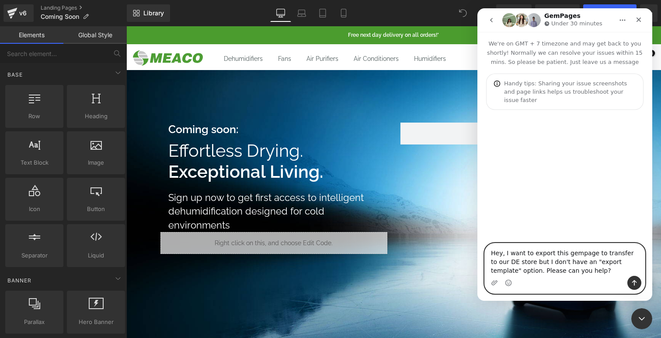
click at [512, 268] on textarea "Hey, I want to export this gempage to transfer to our DE store but I don't have…" at bounding box center [565, 259] width 160 height 32
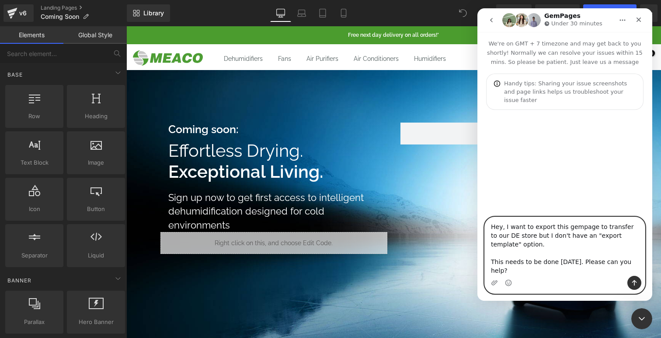
click at [526, 245] on textarea "Hey, I want to export this gempage to transfer to our DE store but I don't have…" at bounding box center [565, 246] width 160 height 59
click at [526, 251] on textarea "Hey, I want to export this gempage to transfer to our DE store but I don't have…" at bounding box center [565, 246] width 160 height 59
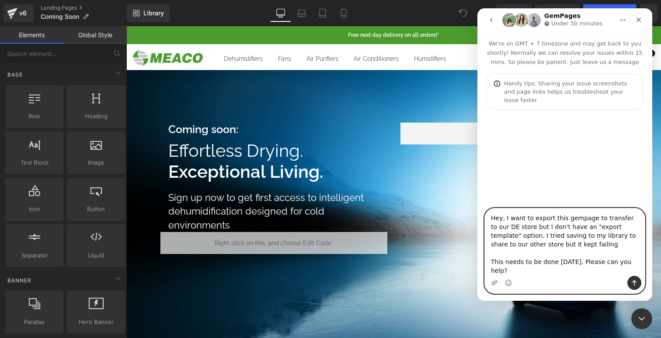
type textarea "Hey, I want to export this gempage to transfer to our DE store but I don't have…"
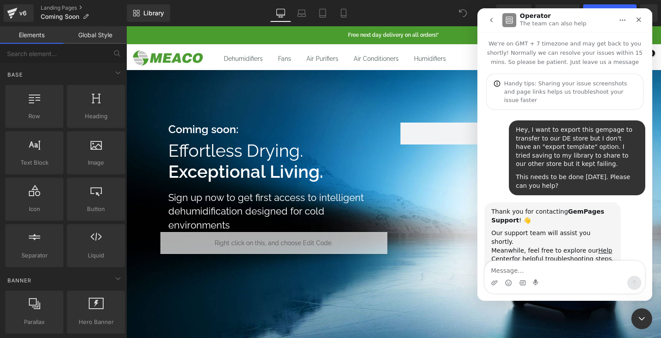
scroll to position [17, 0]
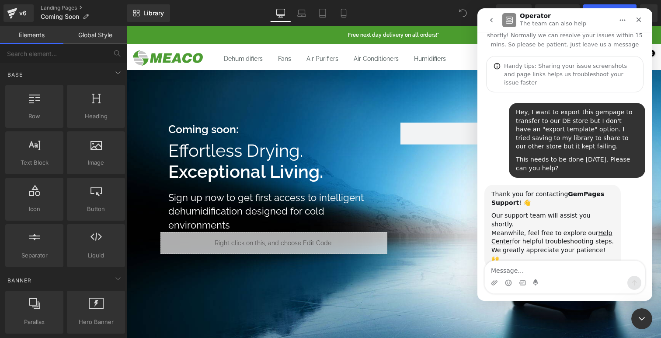
click at [625, 222] on div "Thank you for contacting GemPages Support ! 👋 Our support team will assist you …" at bounding box center [564, 236] width 161 height 103
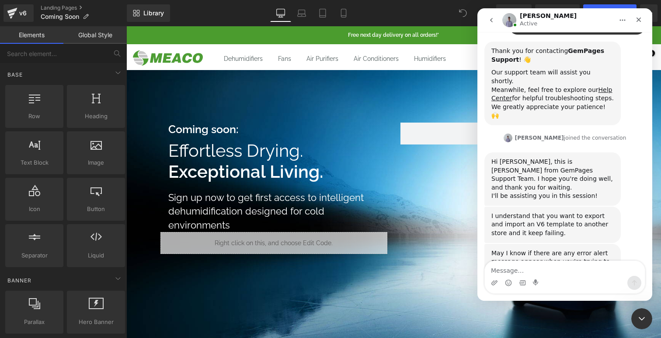
scroll to position [164, 0]
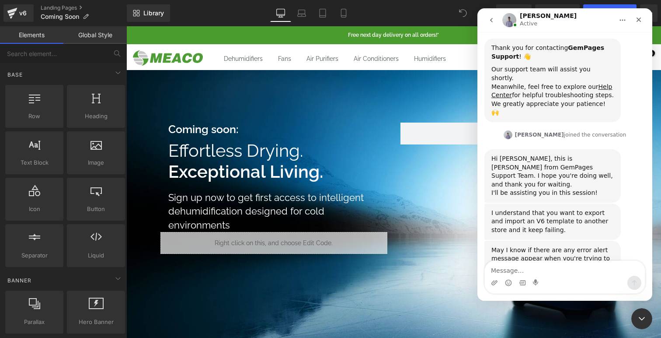
click at [545, 275] on div "Intercom messenger" at bounding box center [565, 282] width 160 height 14
click at [535, 272] on textarea "Message…" at bounding box center [565, 268] width 160 height 15
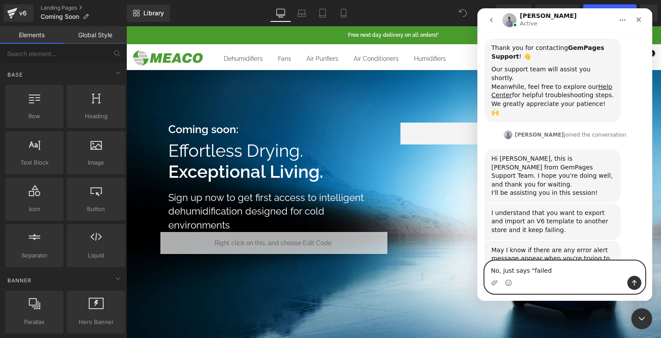
type textarea "No, just says "failed""
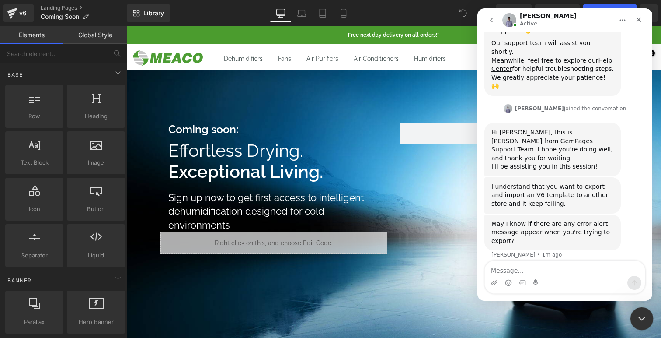
click at [642, 312] on icon "Close Intercom Messenger" at bounding box center [640, 317] width 10 height 10
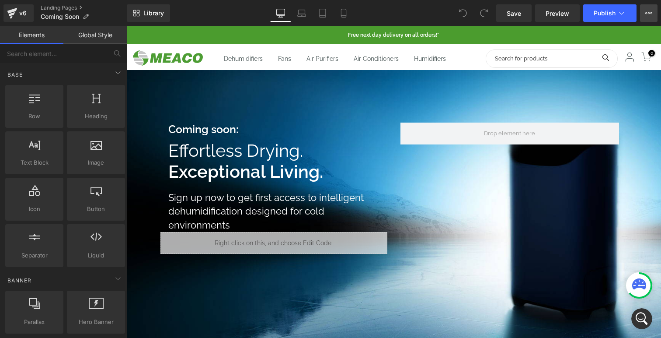
click at [648, 11] on icon at bounding box center [648, 13] width 7 height 7
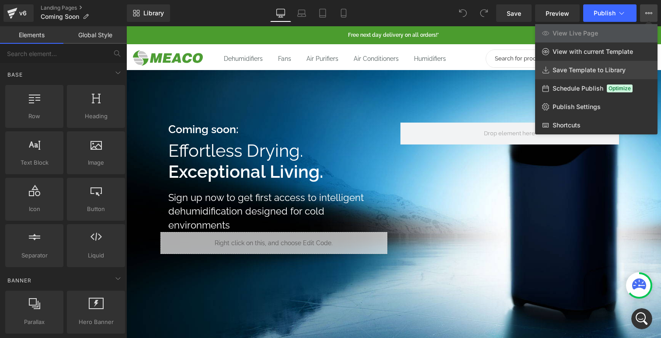
click at [573, 68] on span "Save Template to Library" at bounding box center [589, 70] width 73 height 8
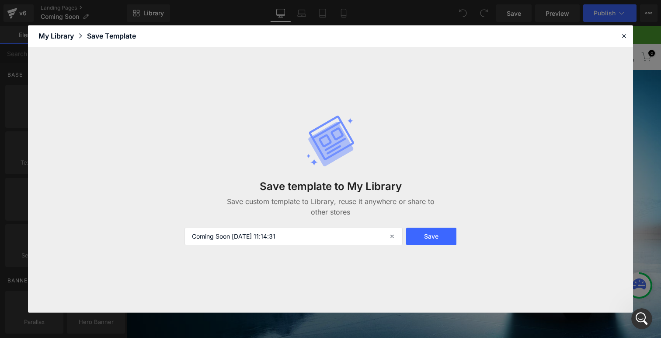
click at [57, 38] on div "My Library" at bounding box center [62, 36] width 49 height 10
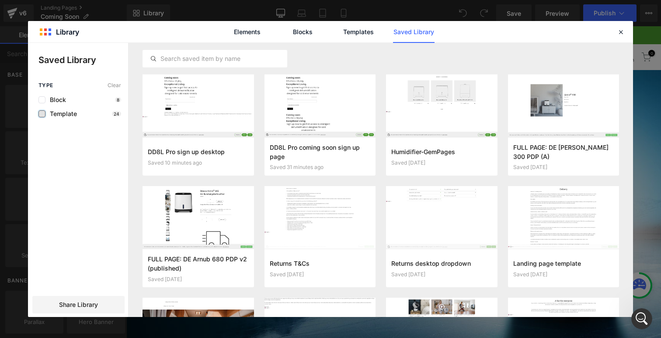
click at [40, 115] on label at bounding box center [41, 113] width 7 height 7
click at [42, 114] on input "checkbox" at bounding box center [42, 114] width 0 height 0
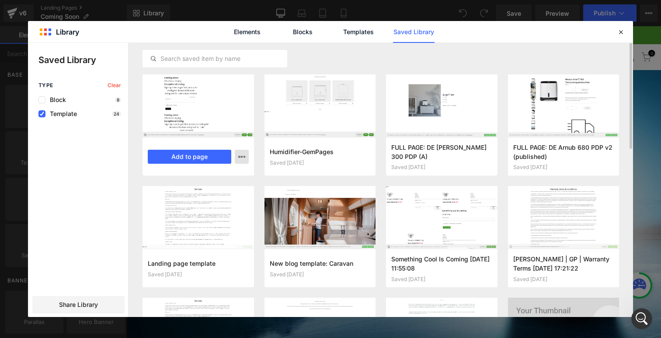
scroll to position [223, 0]
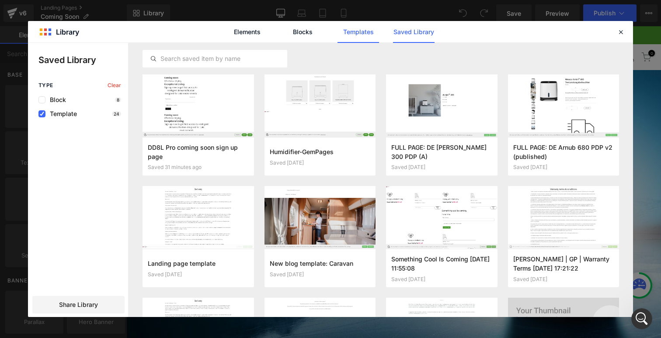
click at [350, 29] on link "Templates" at bounding box center [359, 32] width 42 height 22
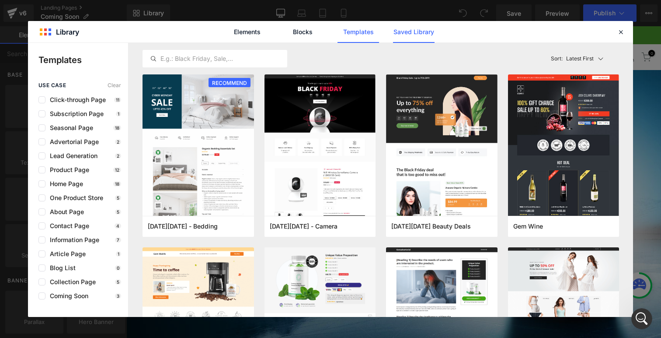
click at [399, 34] on link "Saved Library" at bounding box center [414, 32] width 42 height 22
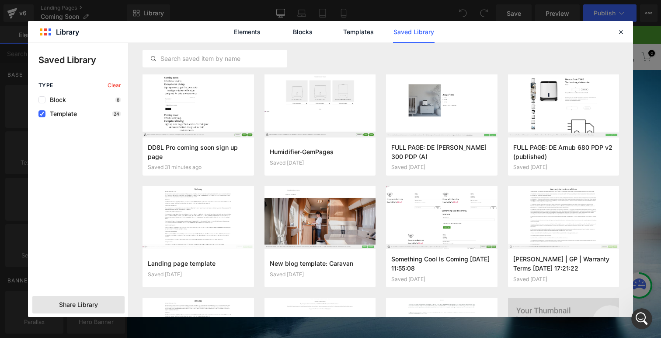
click at [91, 304] on span "Share Library" at bounding box center [78, 304] width 39 height 9
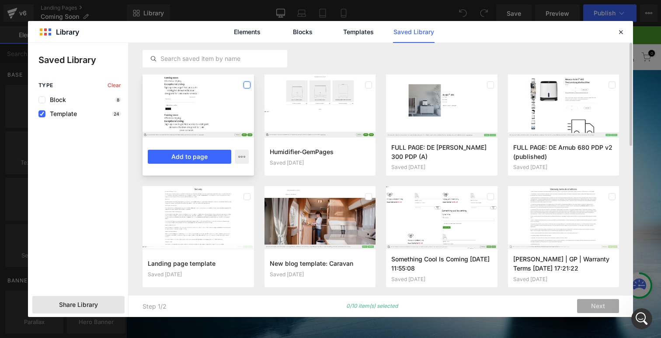
click at [245, 85] on label at bounding box center [247, 84] width 7 height 7
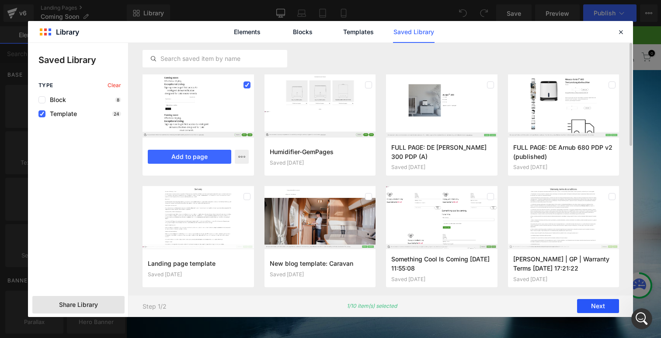
click at [593, 304] on button "Next" at bounding box center [598, 306] width 42 height 14
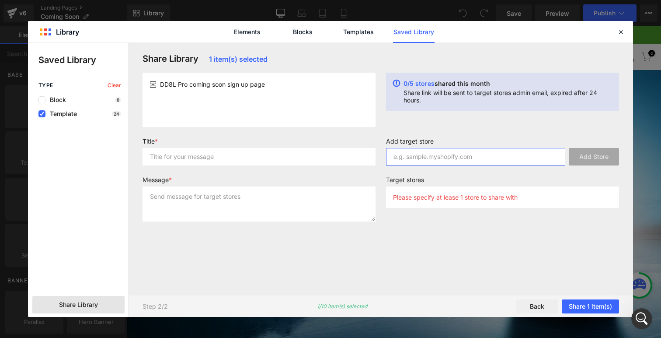
click at [427, 157] on input "text" at bounding box center [475, 156] width 179 height 17
click at [445, 189] on div "Please specify at lease 1 store to share with" at bounding box center [502, 196] width 233 height 21
click at [426, 198] on p "Please specify at lease 1 store to share with" at bounding box center [455, 196] width 125 height 7
click at [437, 155] on input "text" at bounding box center [475, 156] width 179 height 17
paste input "[URL][DOMAIN_NAME]"
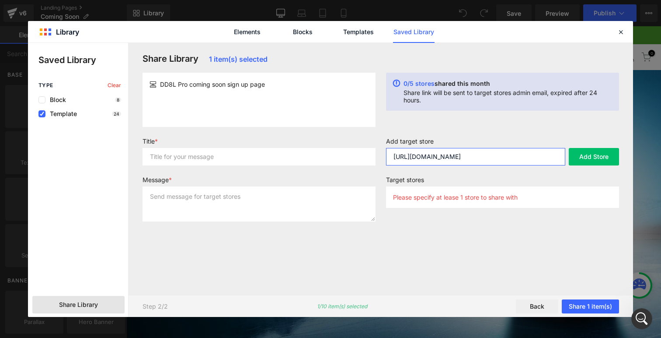
drag, startPoint x: 525, startPoint y: 160, endPoint x: 488, endPoint y: 158, distance: 37.2
click at [488, 158] on input "[URL][DOMAIN_NAME]" at bounding box center [475, 156] width 179 height 17
drag, startPoint x: 432, startPoint y: 157, endPoint x: 389, endPoint y: 156, distance: 42.9
click at [389, 157] on input "[URL][DOMAIN_NAME]" at bounding box center [475, 156] width 179 height 17
paste input "meaco-eu"
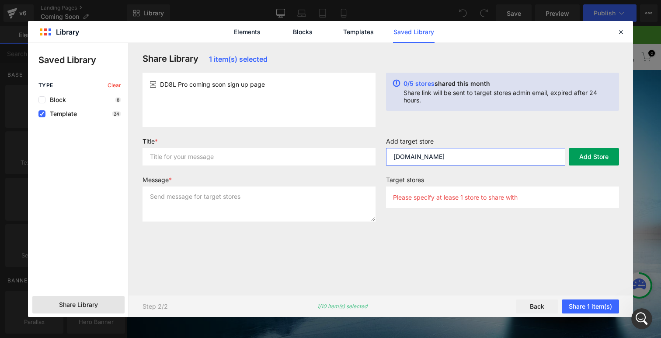
type input "[DOMAIN_NAME]"
click at [594, 152] on button "Add Store" at bounding box center [594, 156] width 50 height 17
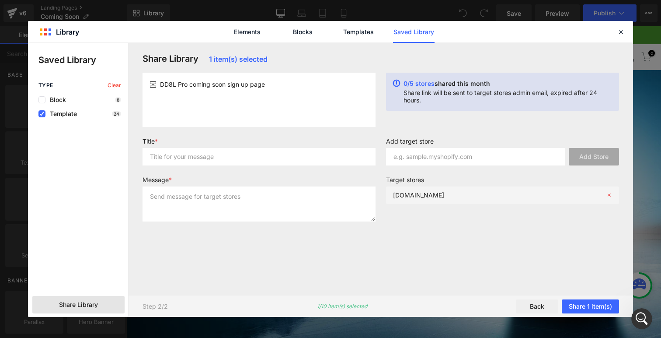
click at [612, 193] on icon at bounding box center [609, 195] width 6 height 6
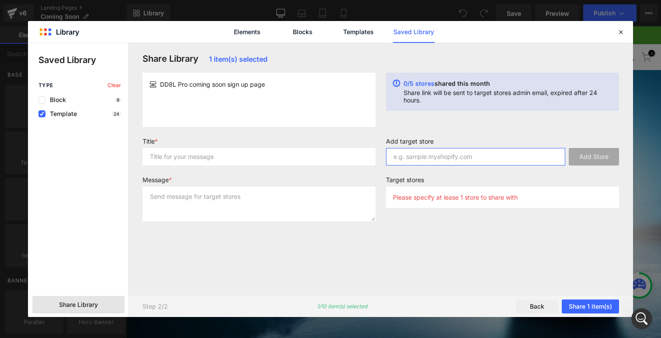
click at [484, 163] on input "text" at bounding box center [475, 156] width 179 height 17
paste input "meaco-eu"
type input "meaco-eu"
paste input "meaco-eu"
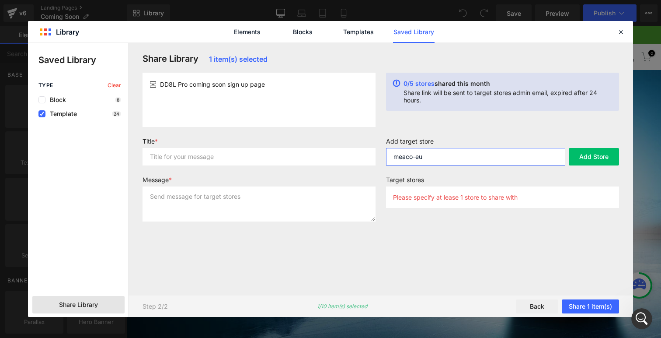
click at [486, 158] on input "meaco-eu" at bounding box center [475, 156] width 179 height 17
type input "meaco-eu"
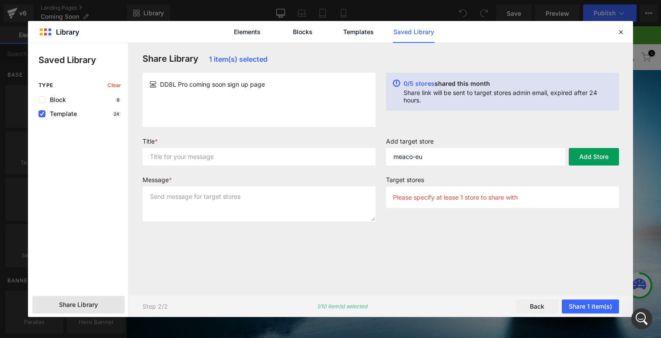
click at [592, 163] on button "Add Store" at bounding box center [594, 156] width 50 height 17
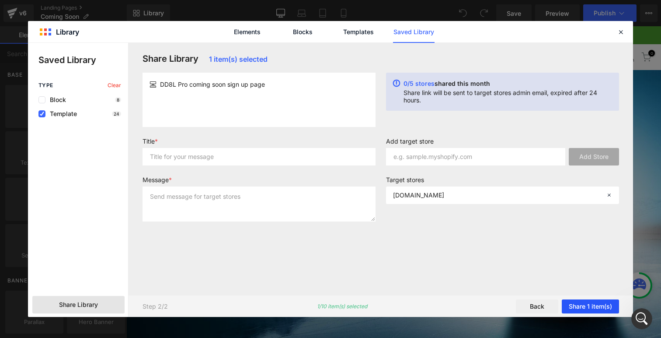
click at [597, 306] on button "Share 1 item(s)" at bounding box center [590, 306] width 57 height 14
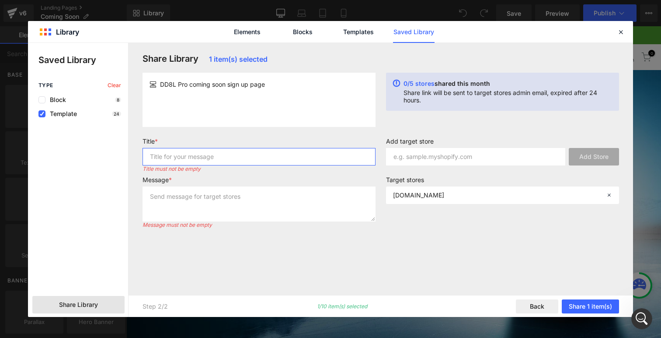
click at [254, 148] on input "text" at bounding box center [259, 156] width 233 height 17
type input "DD8L Pro coming soon sign up page"
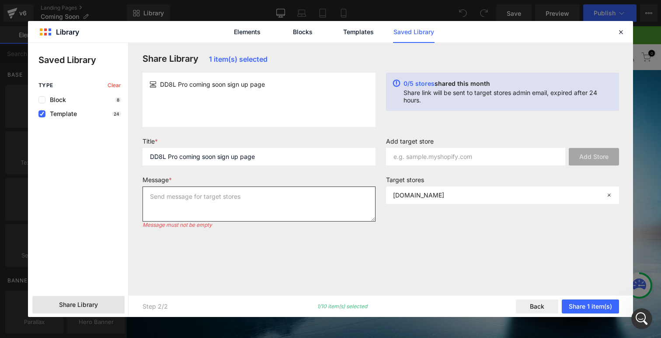
click at [239, 196] on textarea at bounding box center [259, 203] width 233 height 35
paste textarea "DD8L Pro coming soon sign up page"
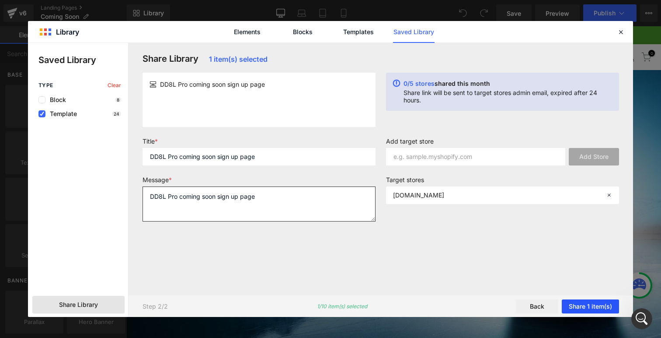
type textarea "DD8L Pro coming soon sign up page"
click at [576, 306] on button "Share 1 item(s)" at bounding box center [590, 306] width 57 height 14
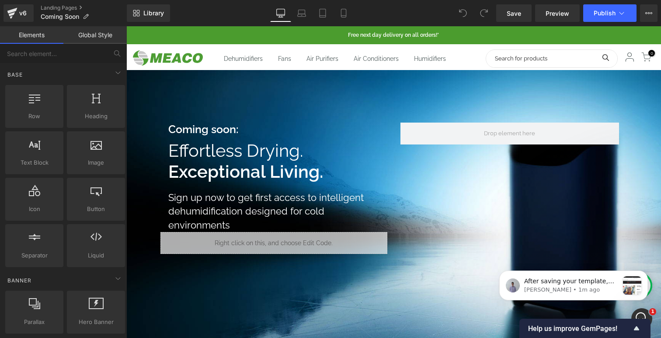
scroll to position [359, 0]
click at [553, 282] on span "After saving your template, can you please try to Save your template to your Li…" at bounding box center [569, 302] width 91 height 50
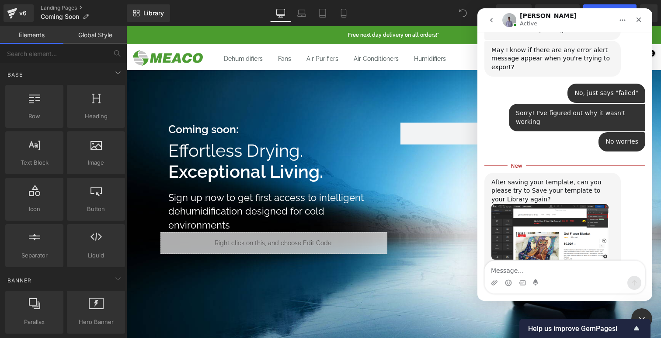
scroll to position [373, 0]
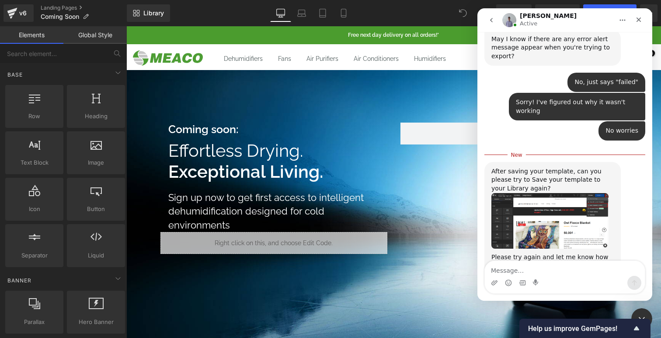
click at [587, 193] on img "Brad says…" at bounding box center [549, 221] width 117 height 56
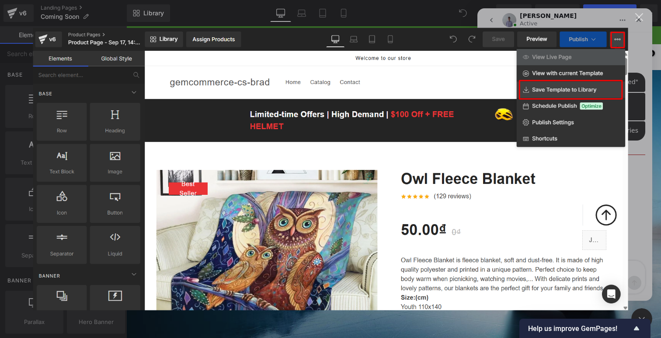
click at [637, 156] on div "Intercom messenger" at bounding box center [330, 169] width 661 height 338
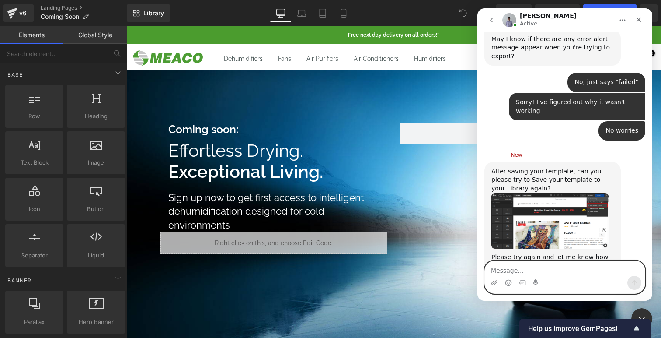
click at [536, 268] on textarea "Message…" at bounding box center [565, 268] width 160 height 15
type textarea "I have managed to get it to work now thank you"
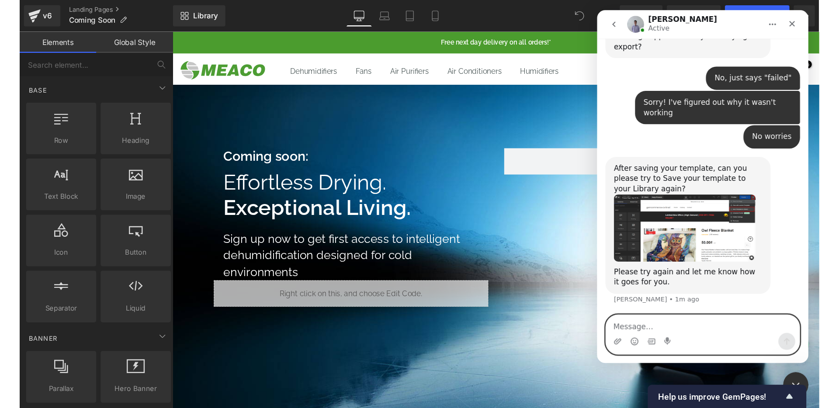
scroll to position [393, 0]
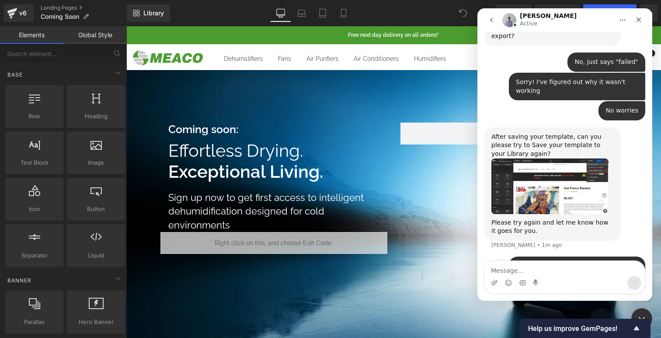
click at [445, 89] on div at bounding box center [330, 155] width 661 height 311
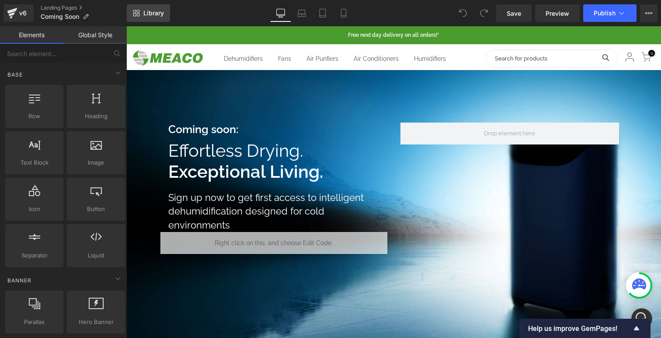
click at [152, 10] on span "Library" at bounding box center [153, 13] width 21 height 8
click at [79, 14] on span "Coming Soon" at bounding box center [60, 16] width 38 height 7
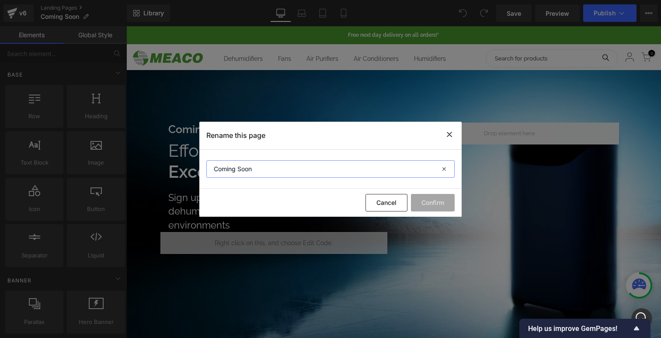
click at [258, 171] on input "Coming Soon" at bounding box center [330, 168] width 248 height 17
type input "[EN] DD8L Pro sign up page"
click at [435, 207] on button "Confirm" at bounding box center [433, 202] width 44 height 17
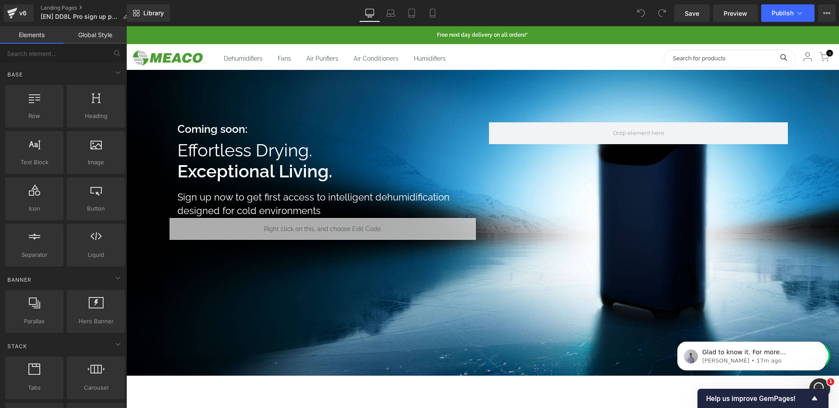
scroll to position [467, 0]
